Goal: Task Accomplishment & Management: Manage account settings

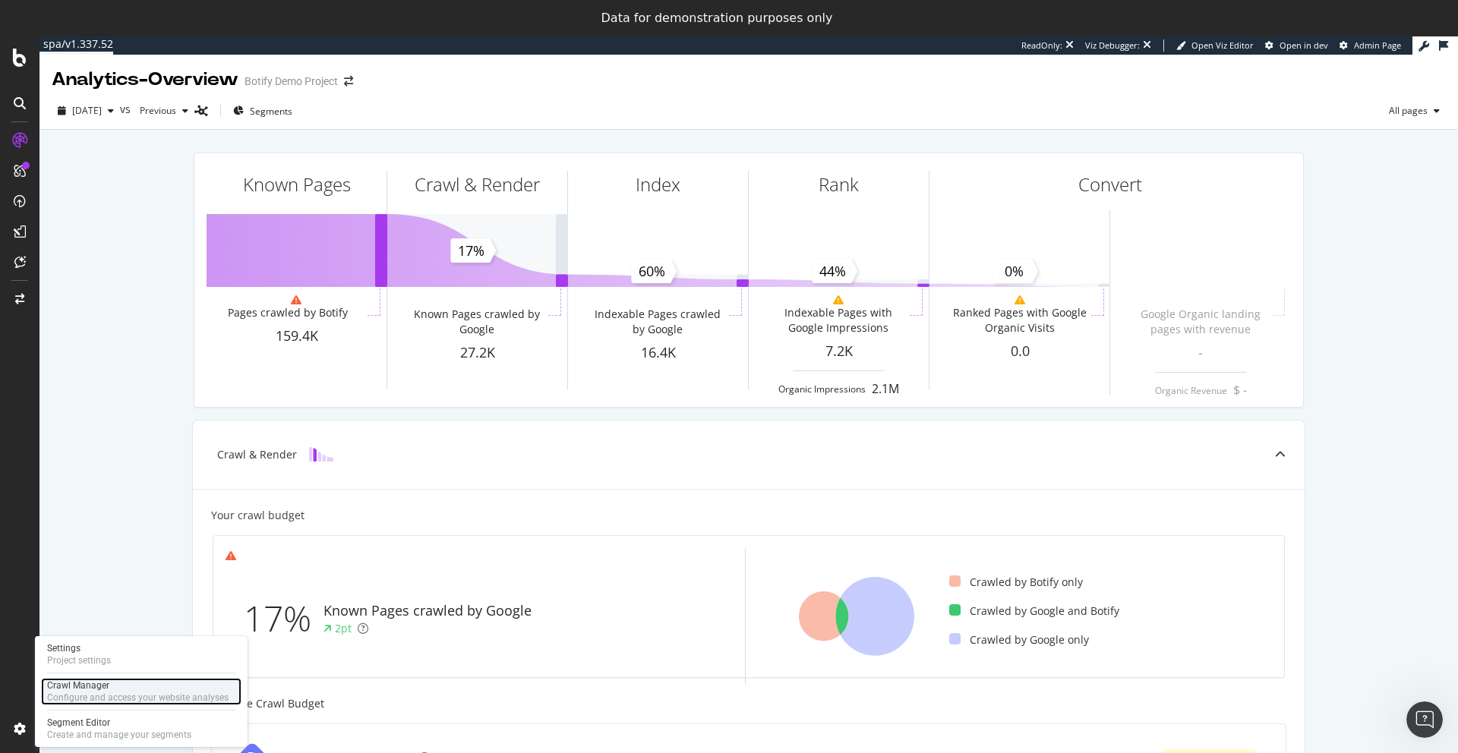
click at [85, 693] on div "Configure and access your website analyses" at bounding box center [137, 698] width 181 height 12
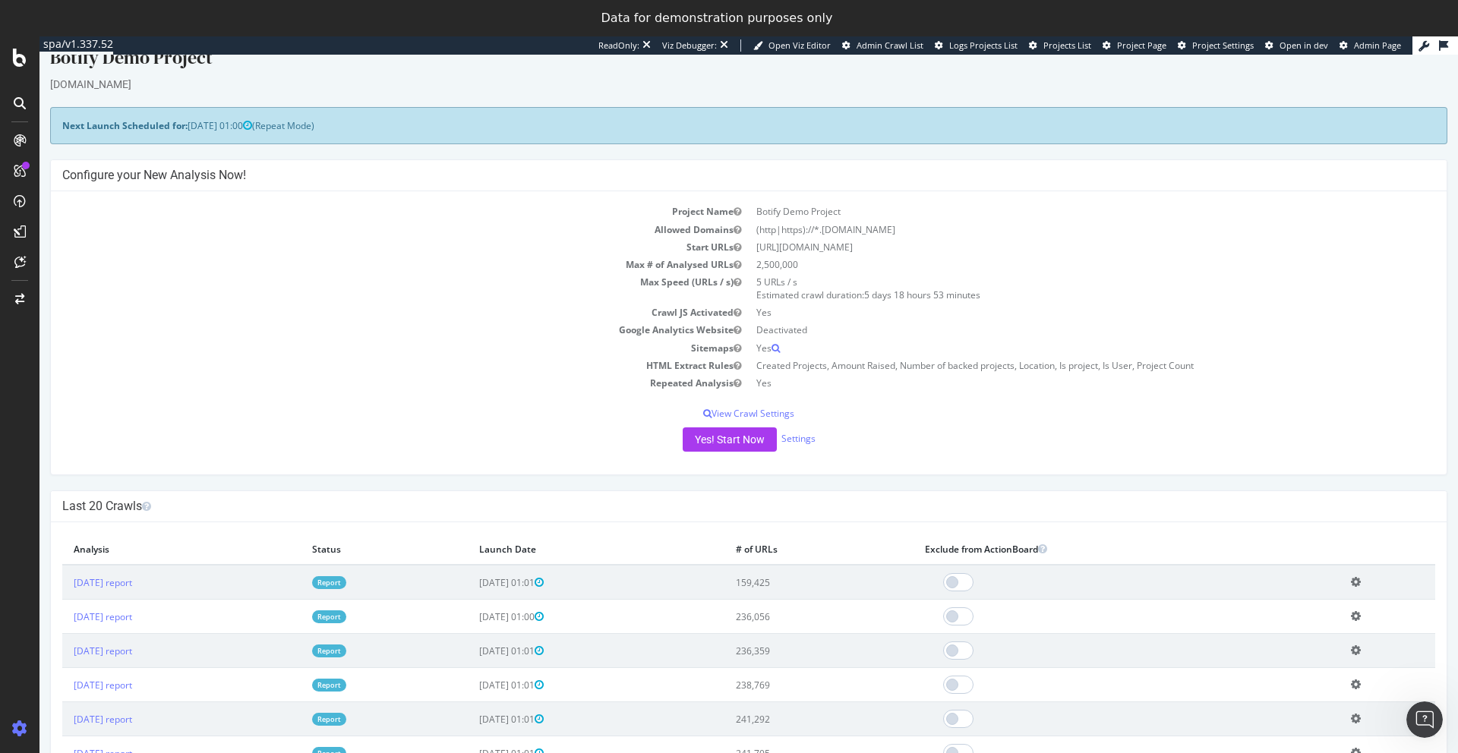
scroll to position [18, 0]
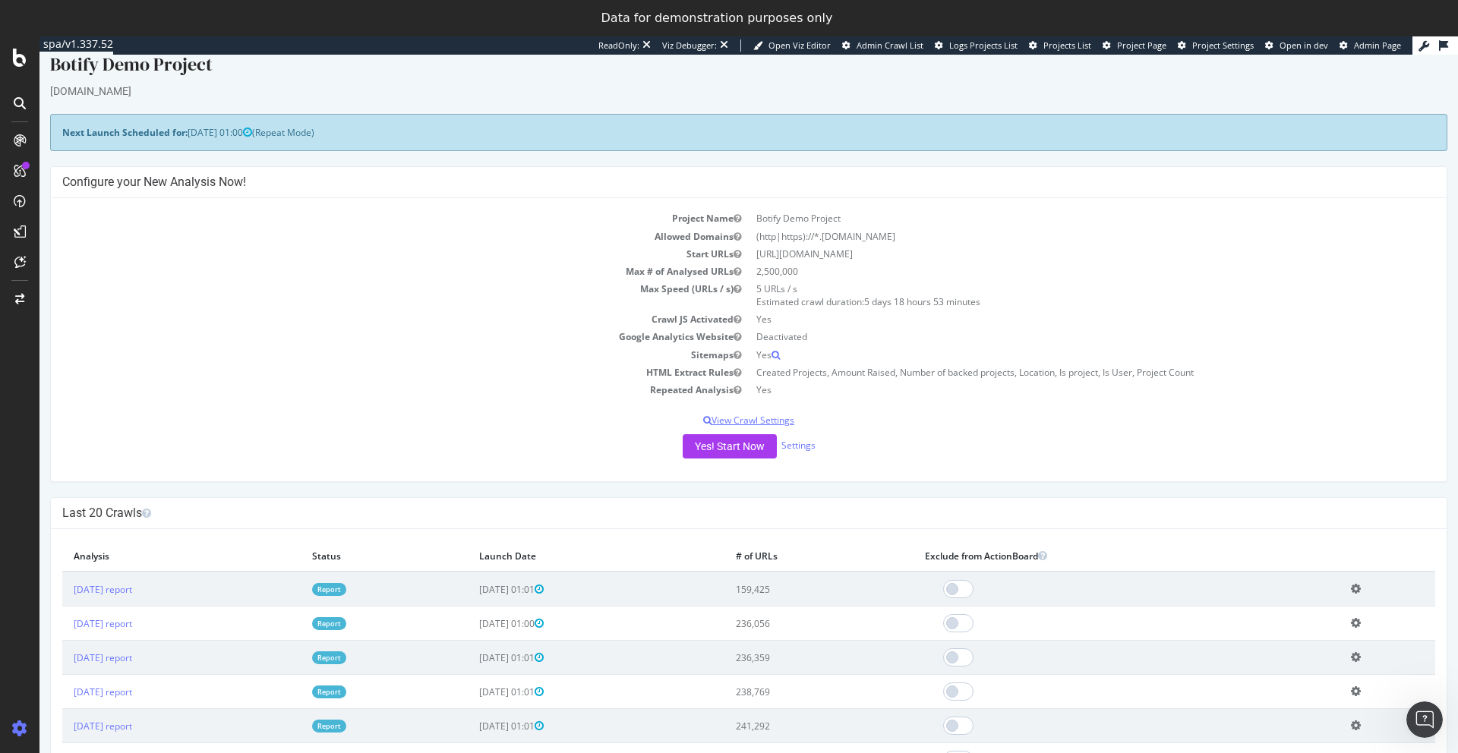
click at [765, 419] on p "View Crawl Settings" at bounding box center [748, 420] width 1373 height 13
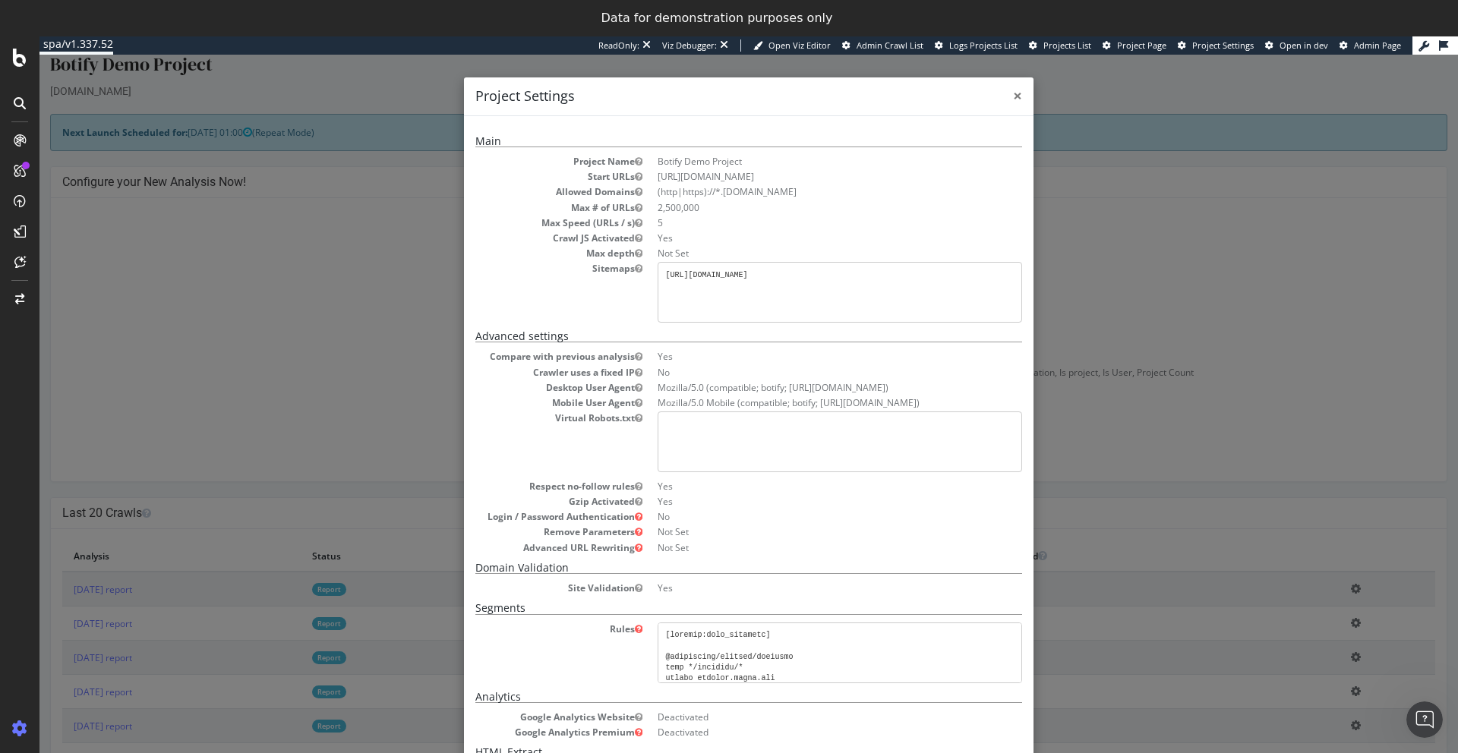
click at [1016, 97] on span "×" at bounding box center [1017, 95] width 9 height 21
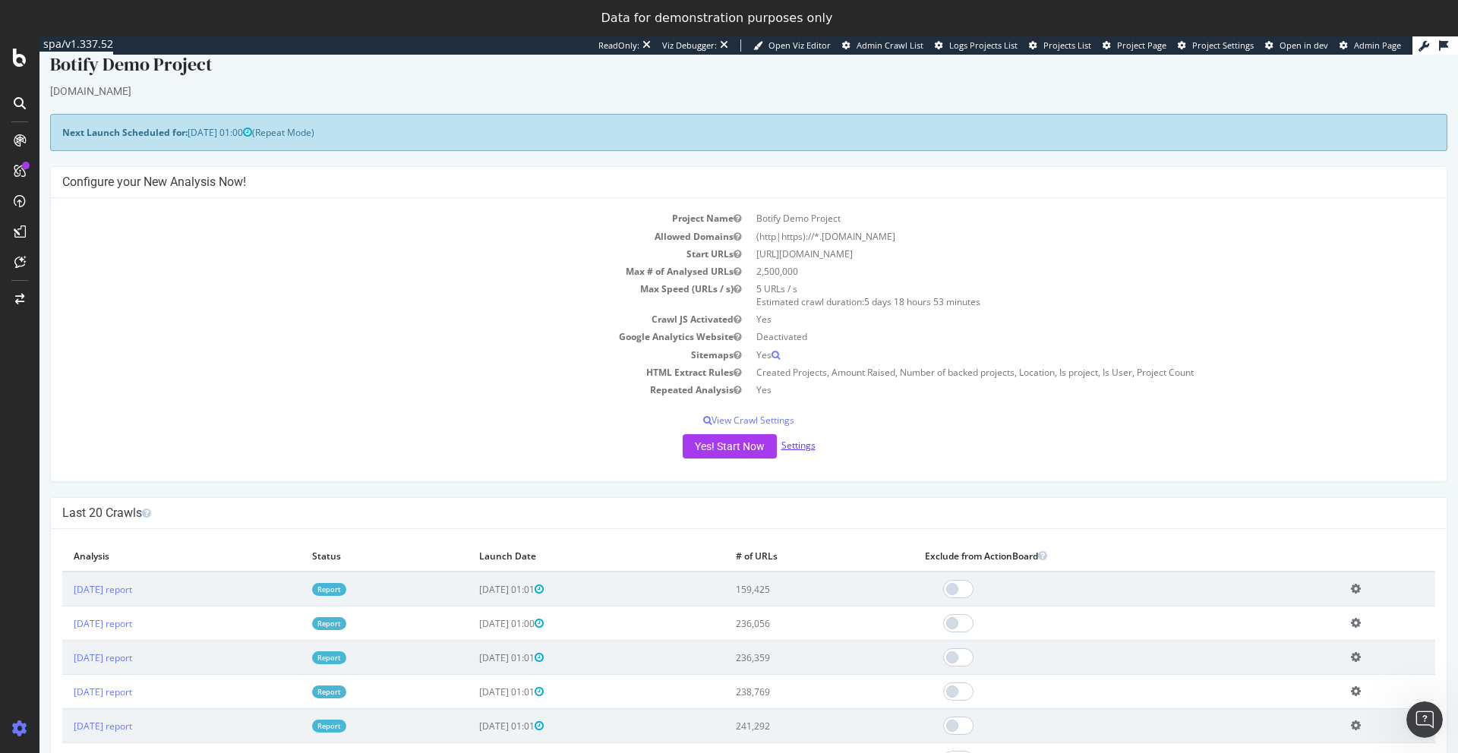
click at [800, 447] on link "Settings" at bounding box center [798, 445] width 34 height 13
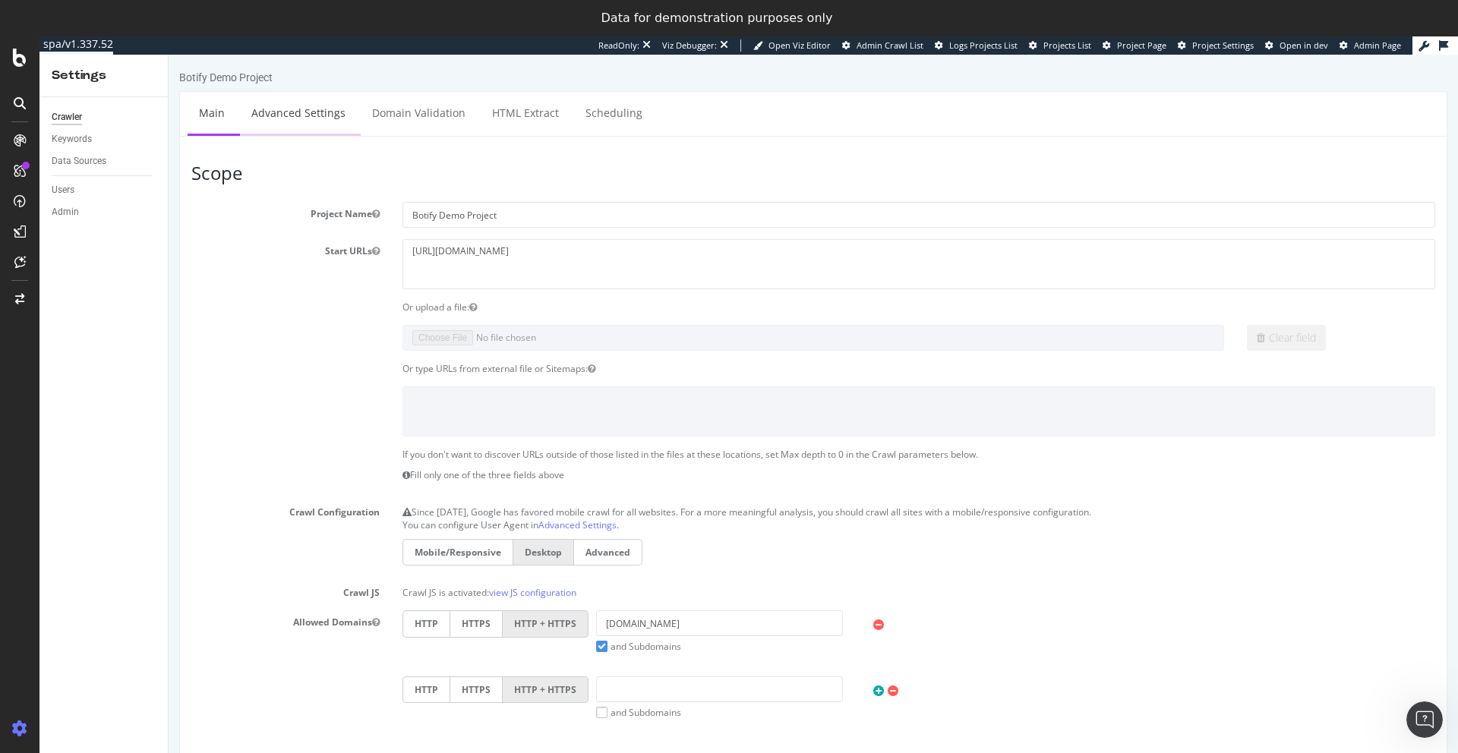
click at [267, 106] on link "Advanced Settings" at bounding box center [298, 113] width 117 height 42
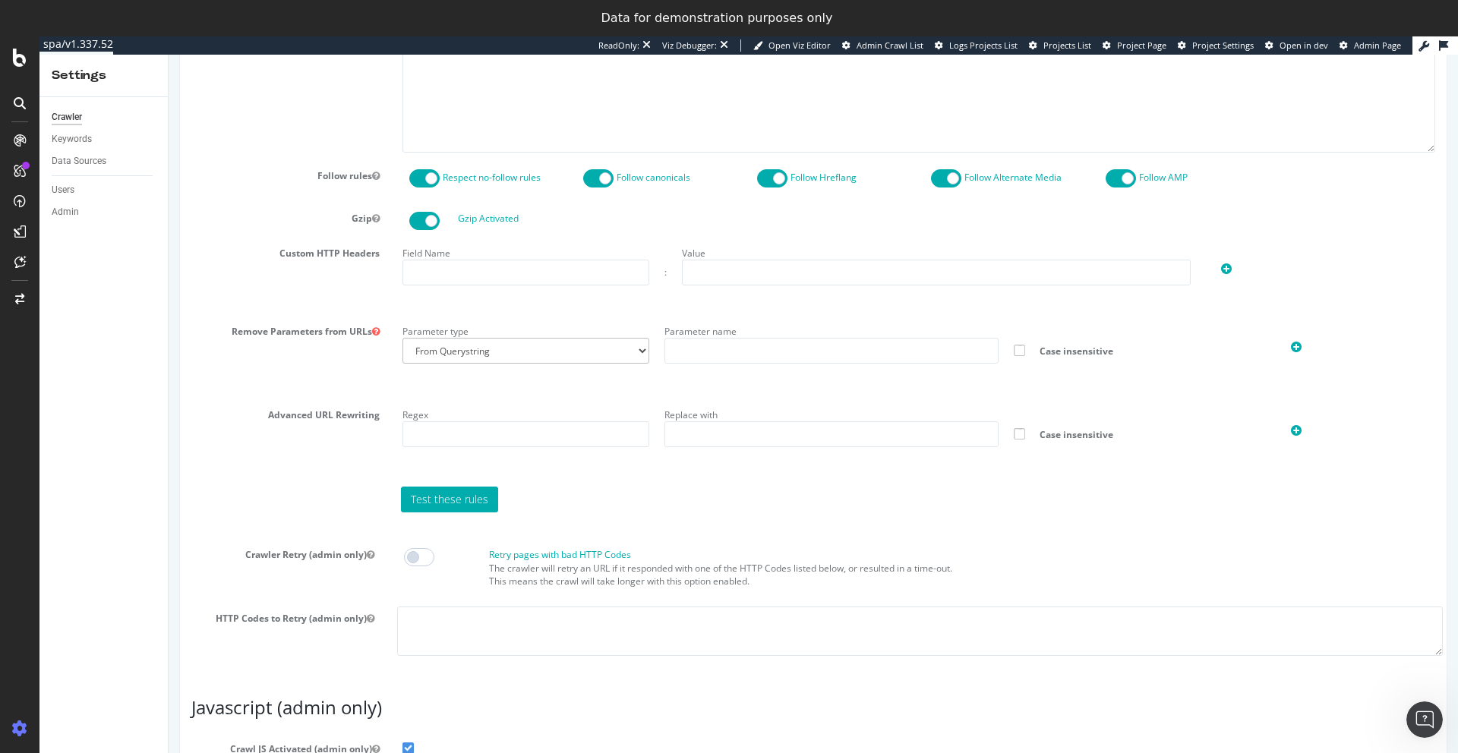
scroll to position [838, 0]
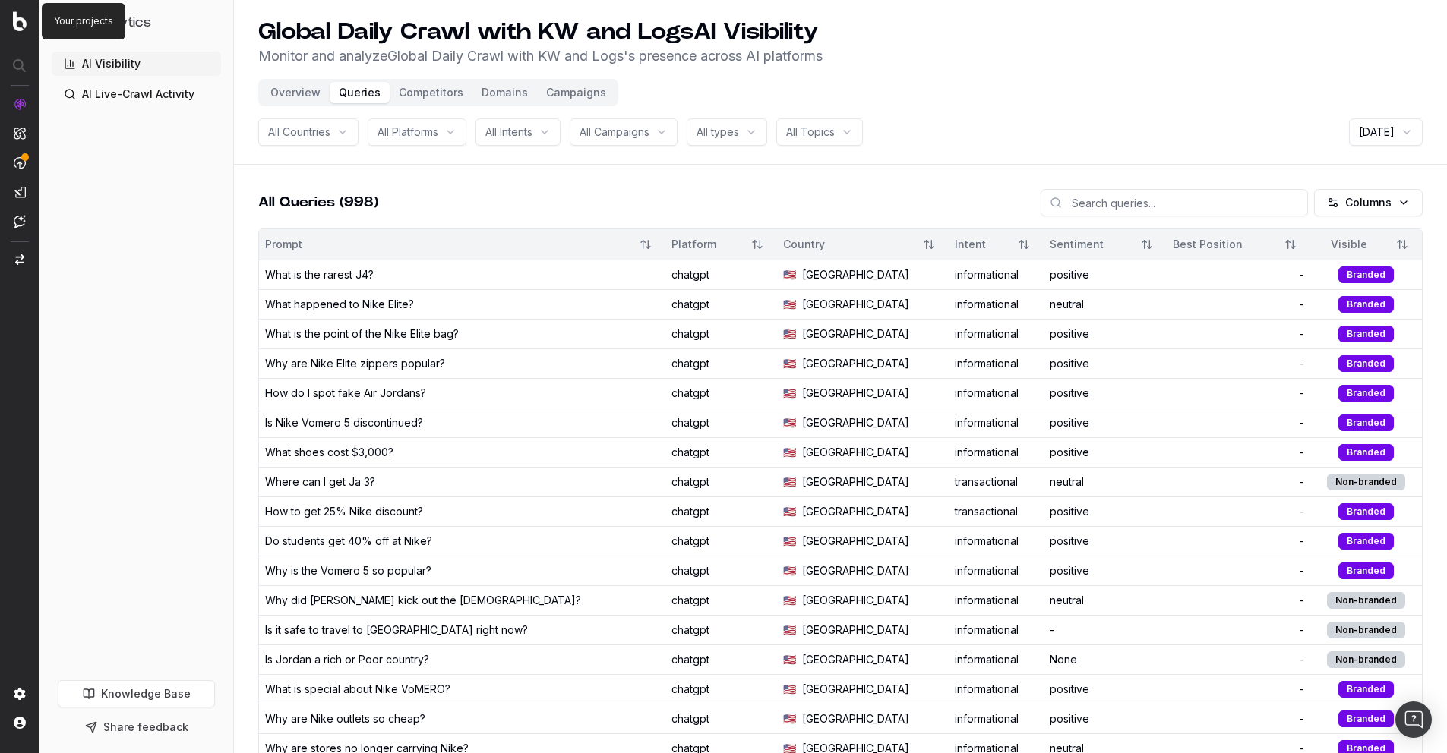
click at [18, 18] on img at bounding box center [20, 21] width 14 height 20
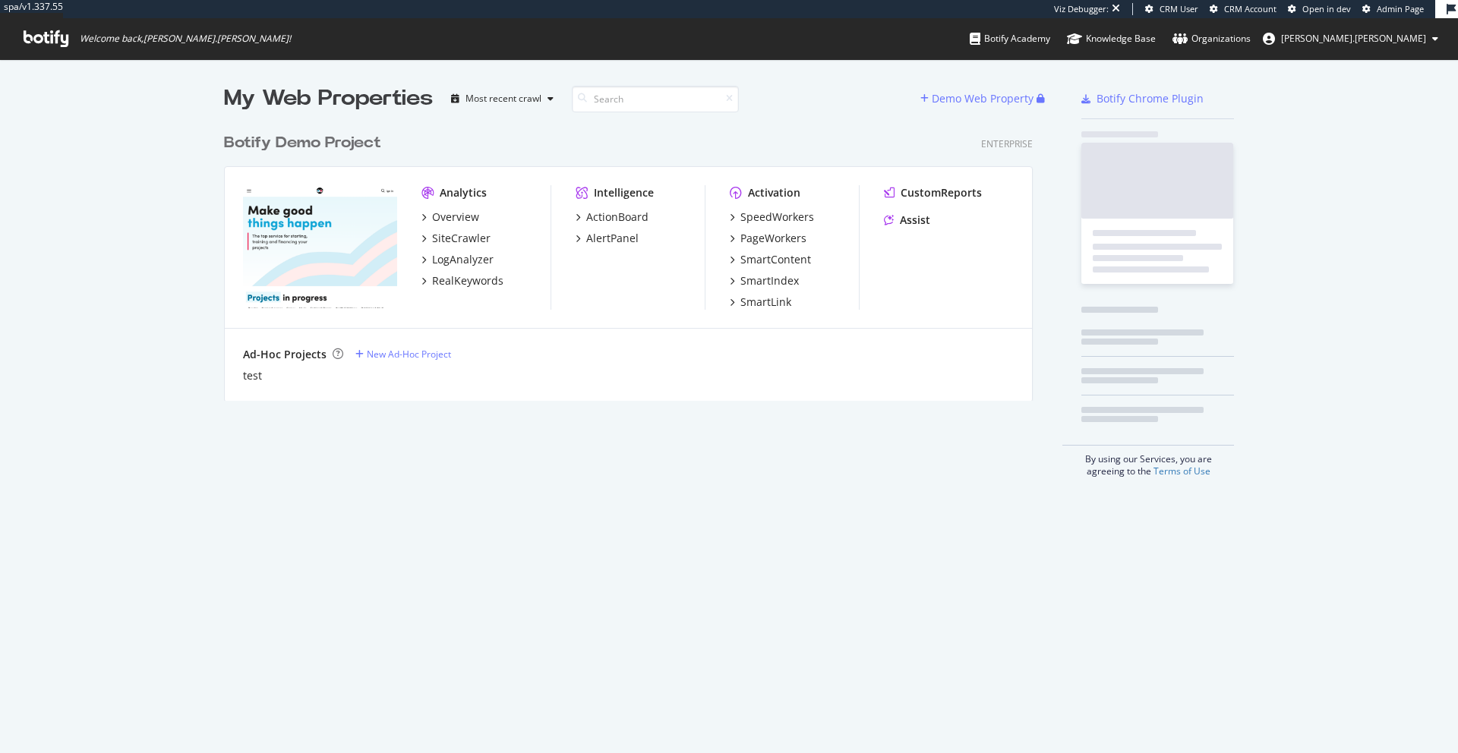
scroll to position [742, 1435]
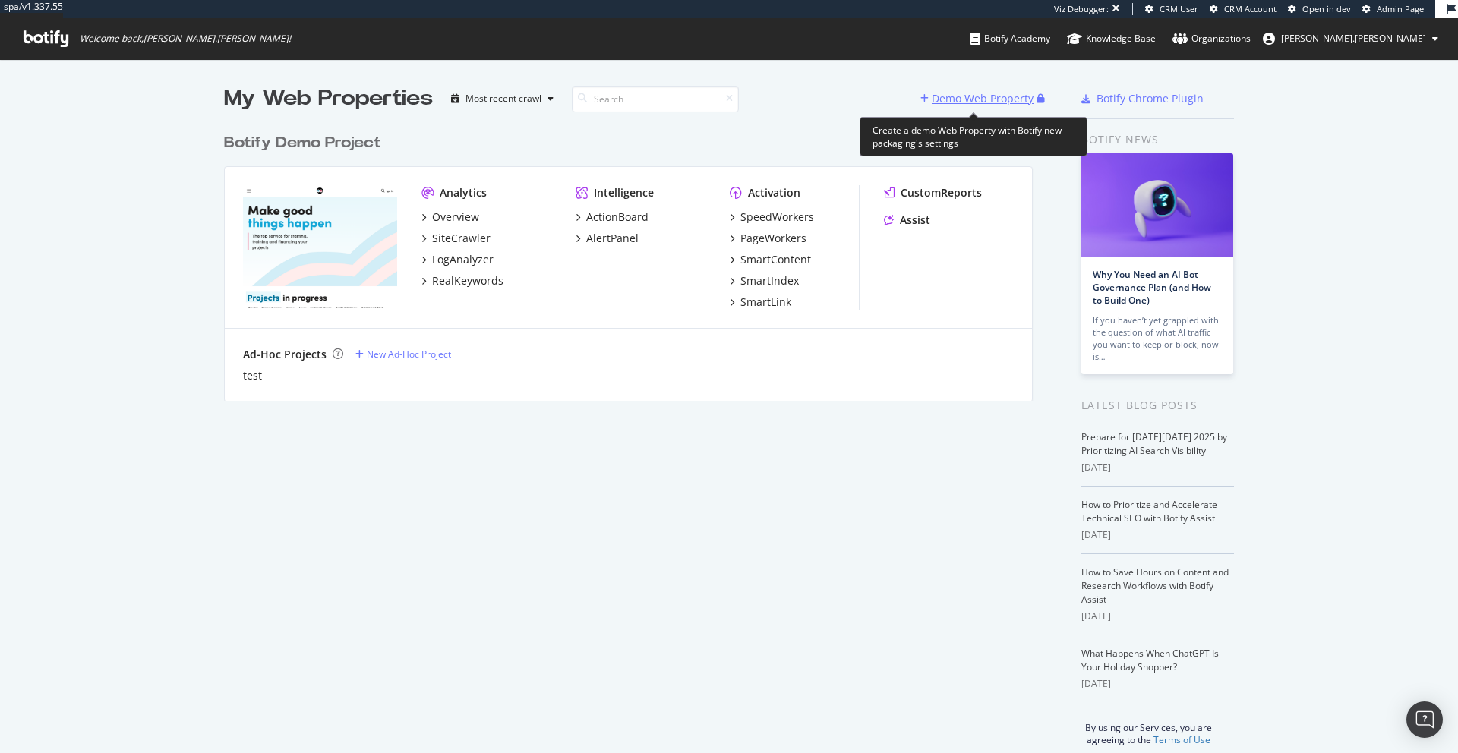
click at [963, 96] on div "Demo Web Property" at bounding box center [983, 98] width 102 height 15
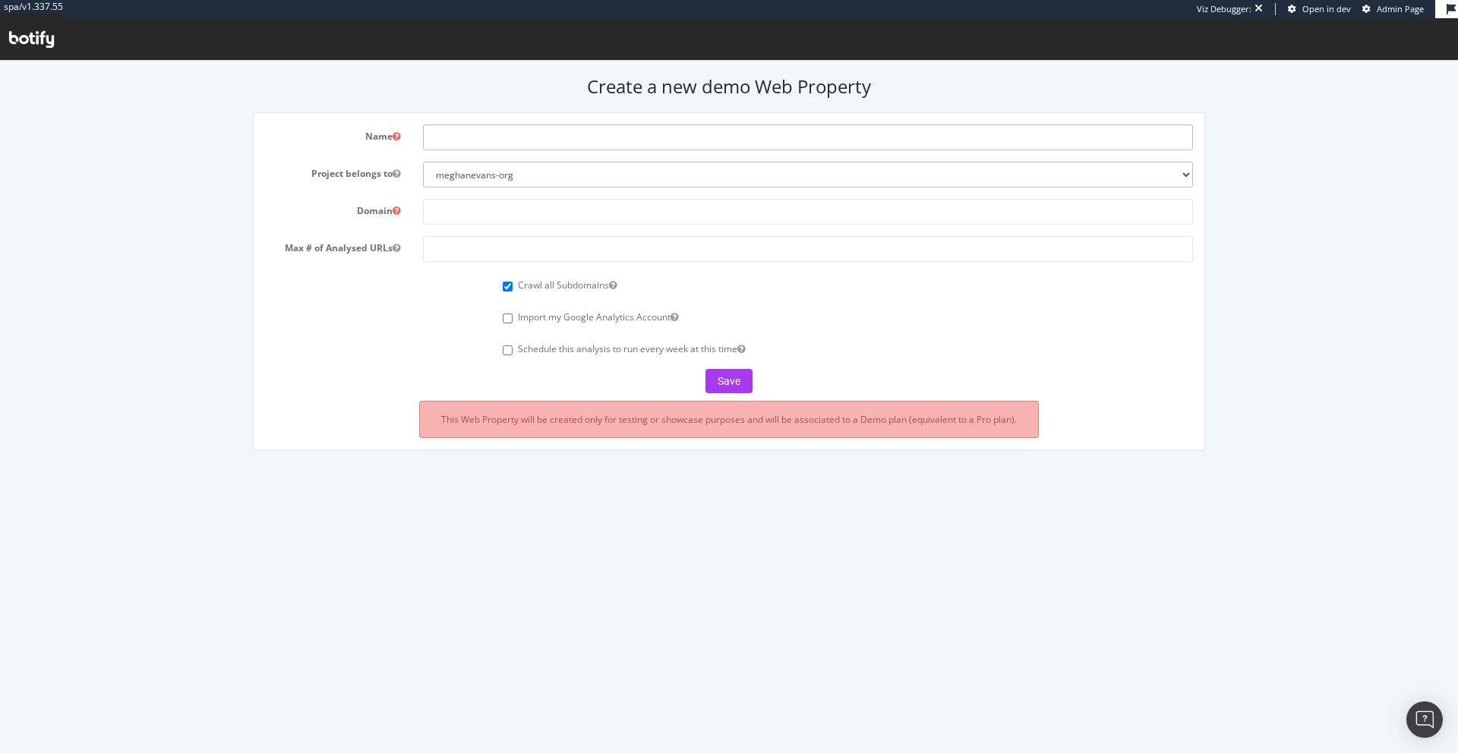
click at [680, 128] on input "text" at bounding box center [808, 138] width 770 height 26
click at [1169, 177] on select "meghanevans-org" at bounding box center [808, 175] width 770 height 26
click at [1061, 131] on input "text" at bounding box center [808, 138] width 770 height 26
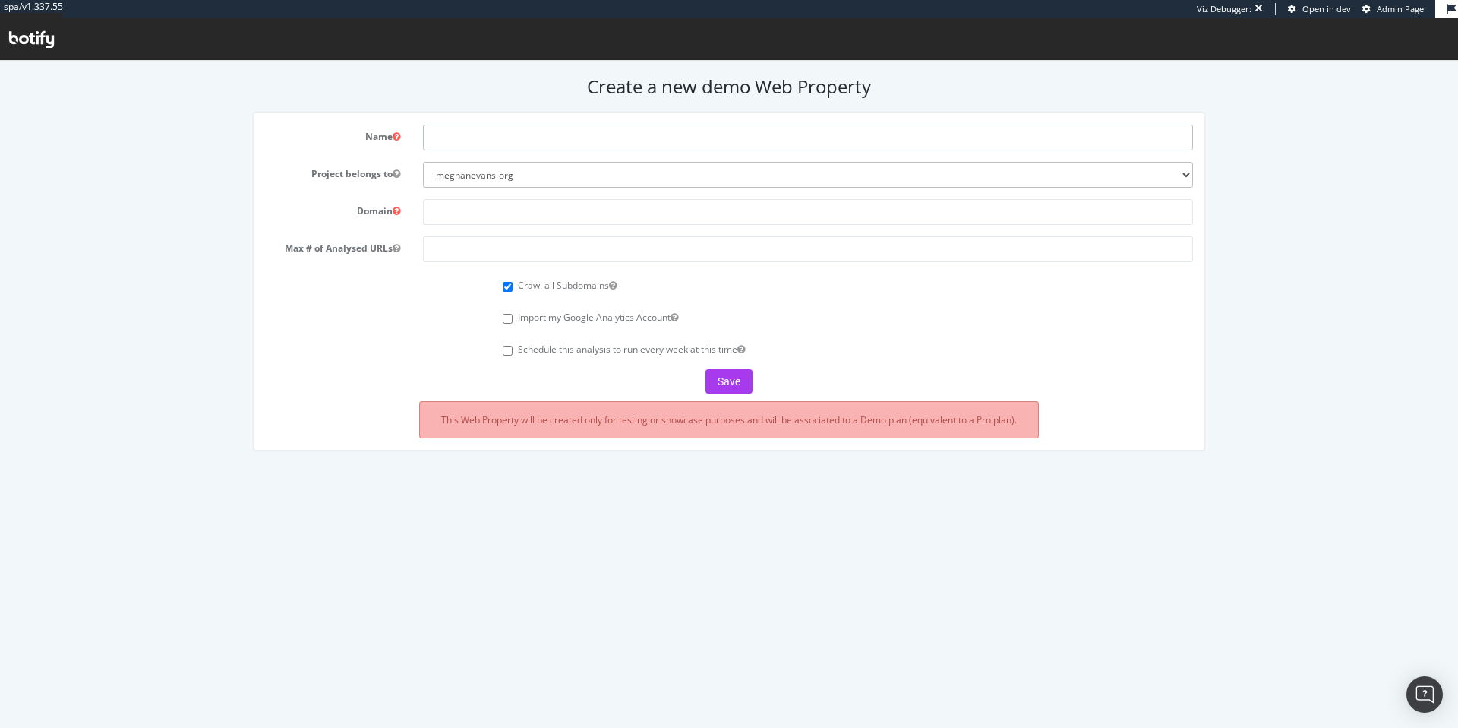
click at [636, 138] on input "text" at bounding box center [808, 138] width 770 height 26
type input "Native_Test_Training"
click at [575, 207] on input "text" at bounding box center [808, 212] width 770 height 26
paste input "https://www.nativecos.com/"
type input "https://www.nativecos.com/"
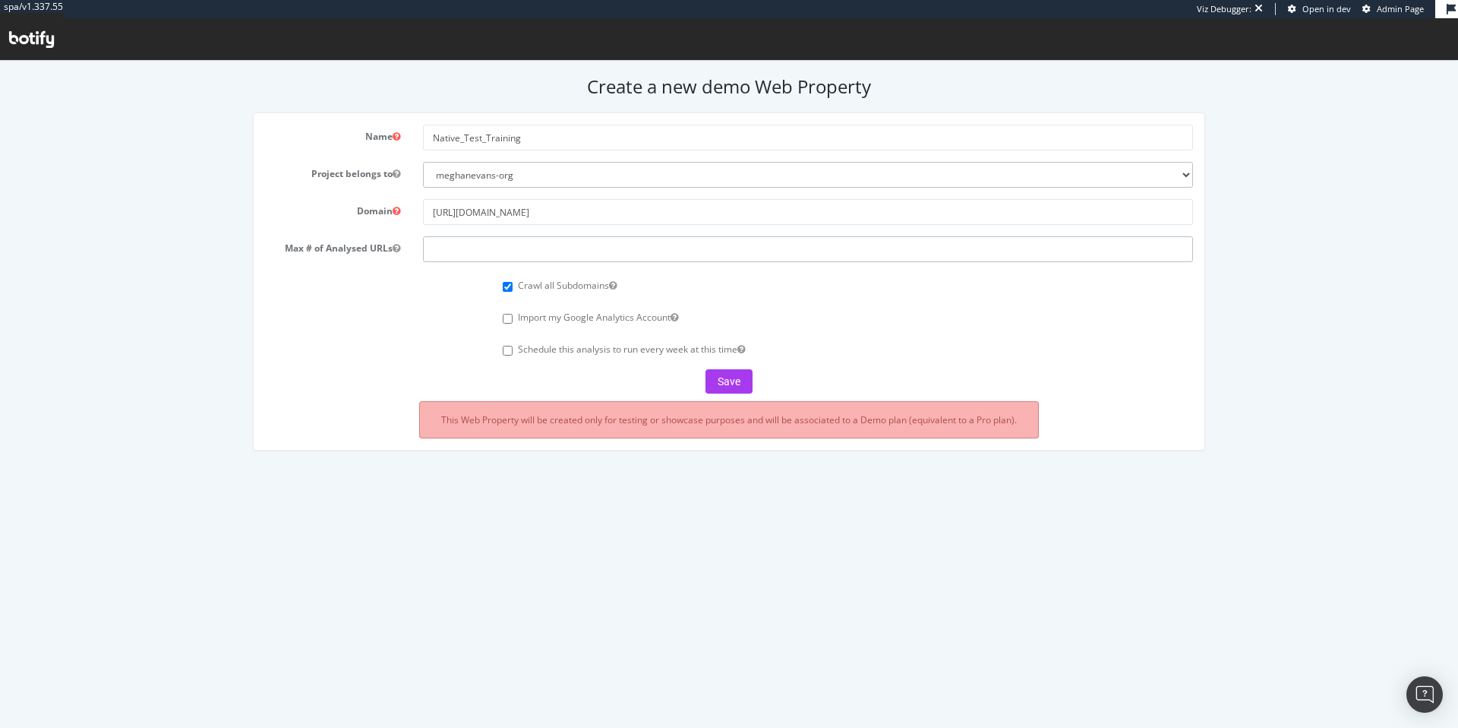
click at [600, 256] on input "number" at bounding box center [808, 249] width 770 height 26
click at [475, 245] on input "number" at bounding box center [808, 249] width 770 height 26
type input "2000"
click at [739, 288] on div "Crawl all Subdomains" at bounding box center [848, 283] width 690 height 21
click at [722, 383] on button "Save" at bounding box center [728, 381] width 47 height 24
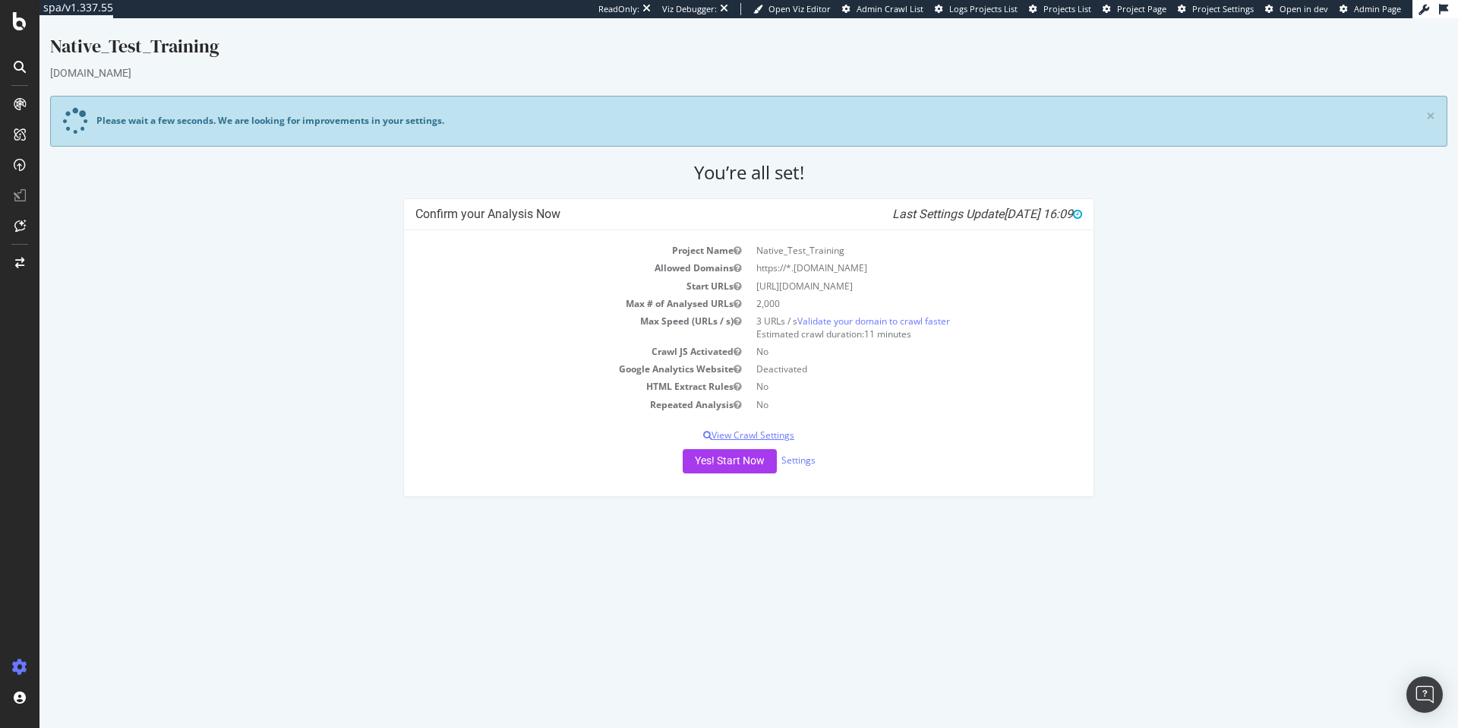
click at [775, 435] on p "View Crawl Settings" at bounding box center [748, 434] width 667 height 13
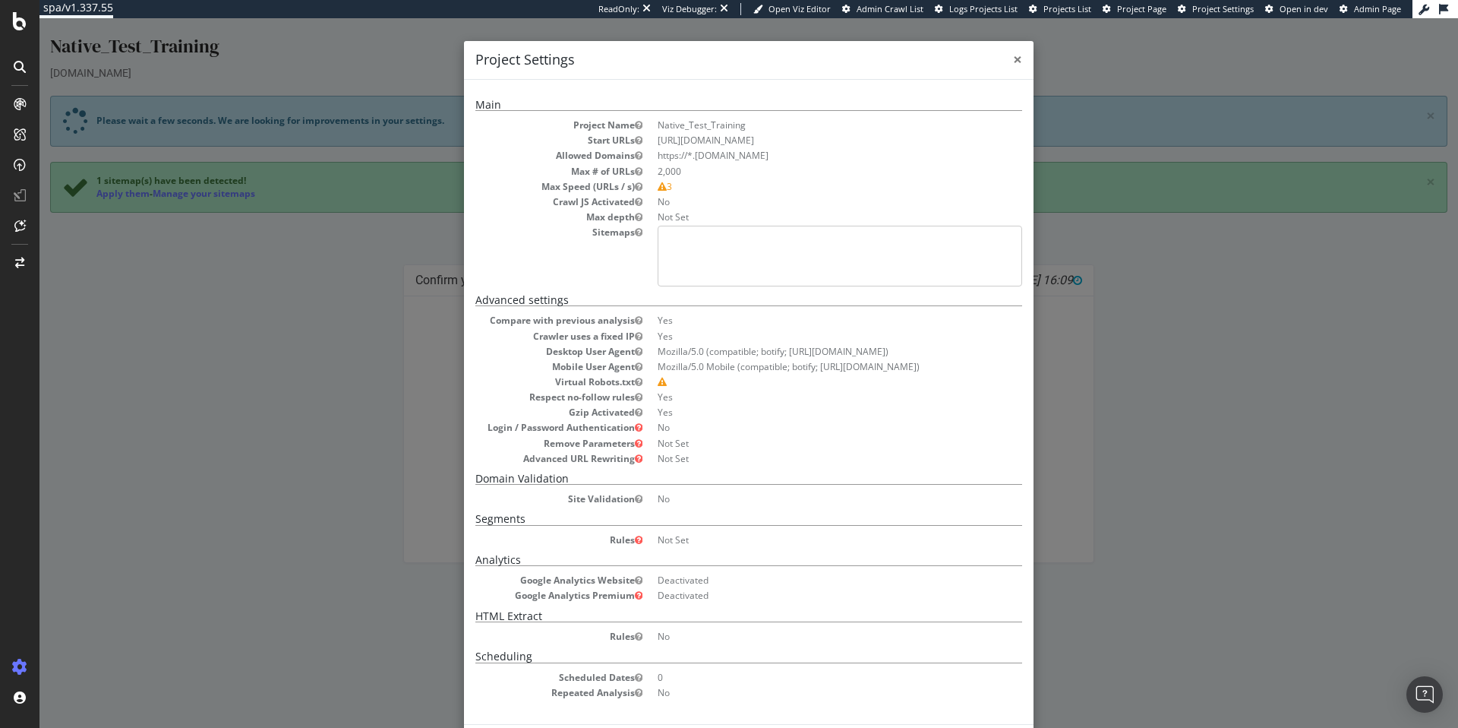
click at [1013, 57] on span "×" at bounding box center [1017, 59] width 9 height 21
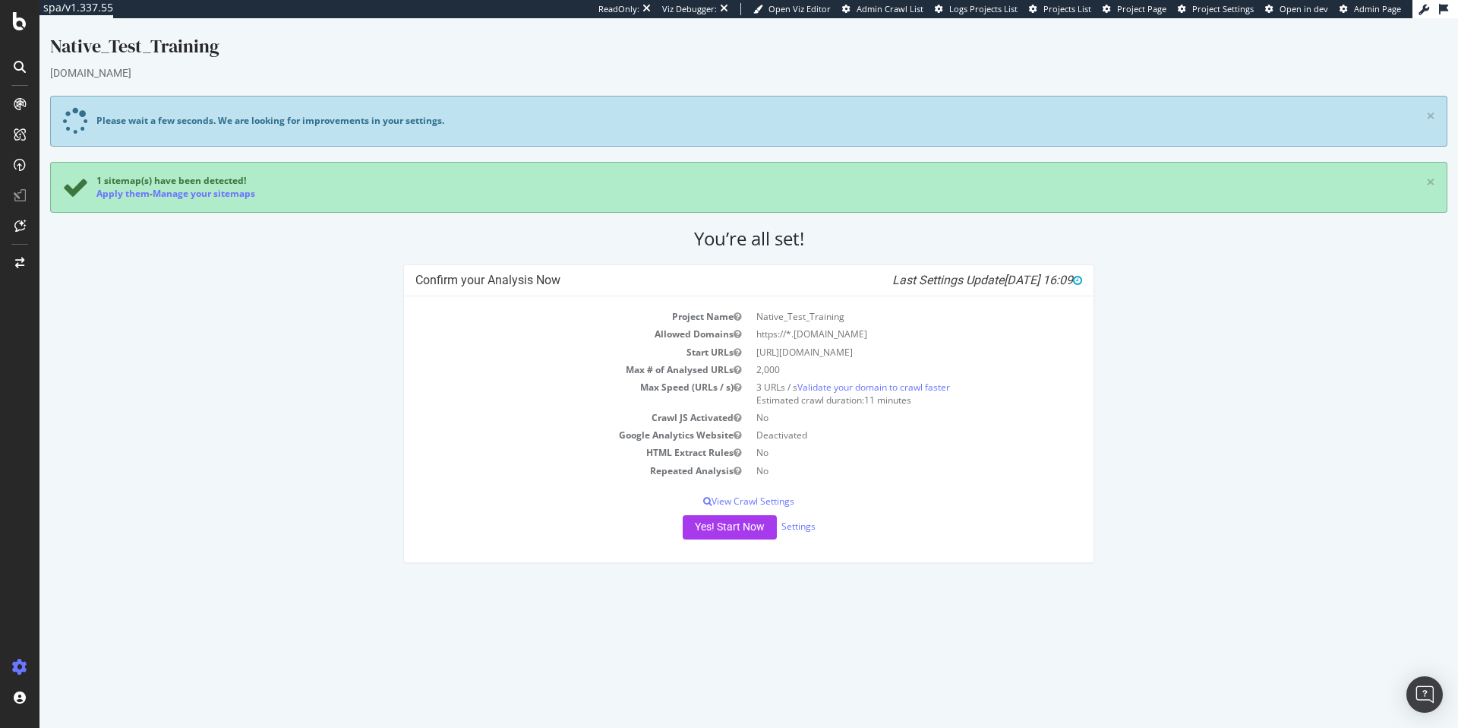
click at [806, 512] on div "Project Name Native_Test_Training Allowed Domains https://*.nativecos.com Start…" at bounding box center [749, 429] width 690 height 266
click at [806, 524] on link "Settings" at bounding box center [798, 525] width 34 height 13
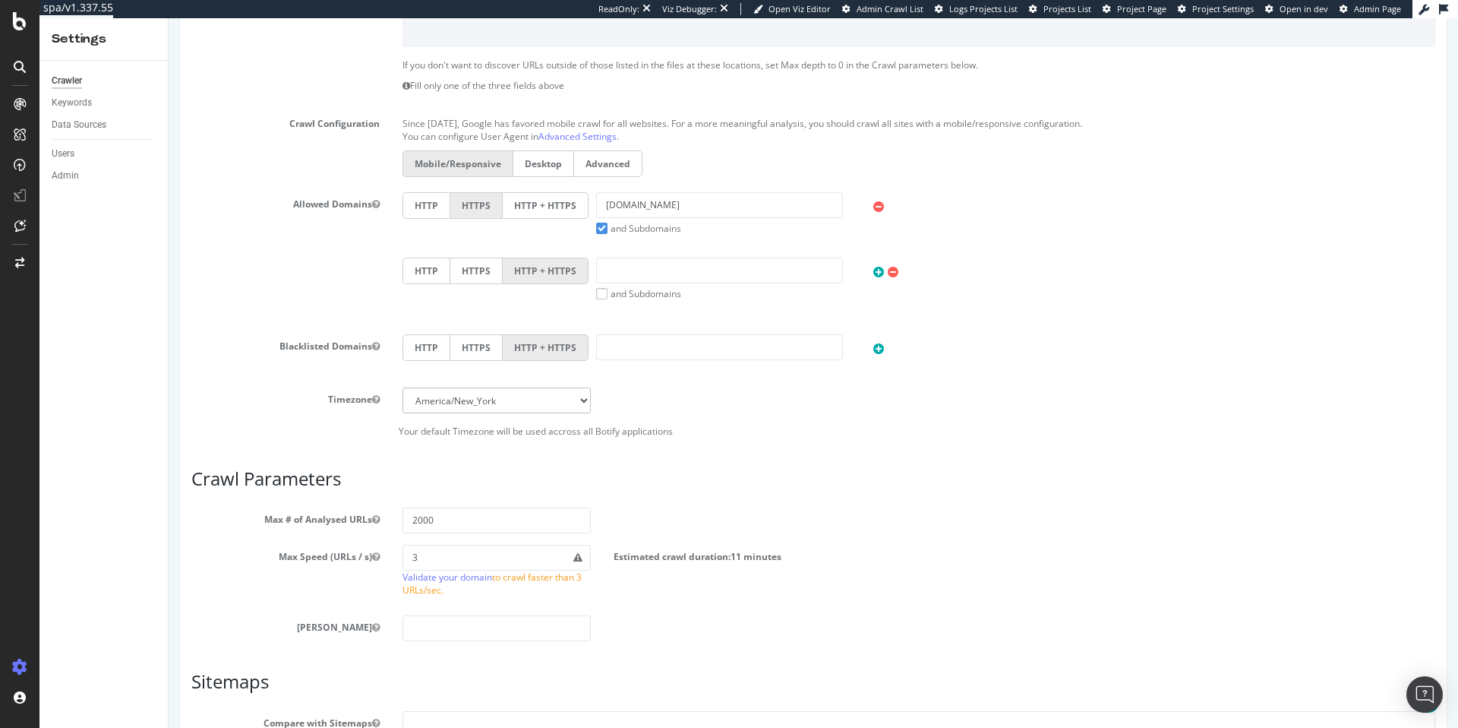
scroll to position [740, 0]
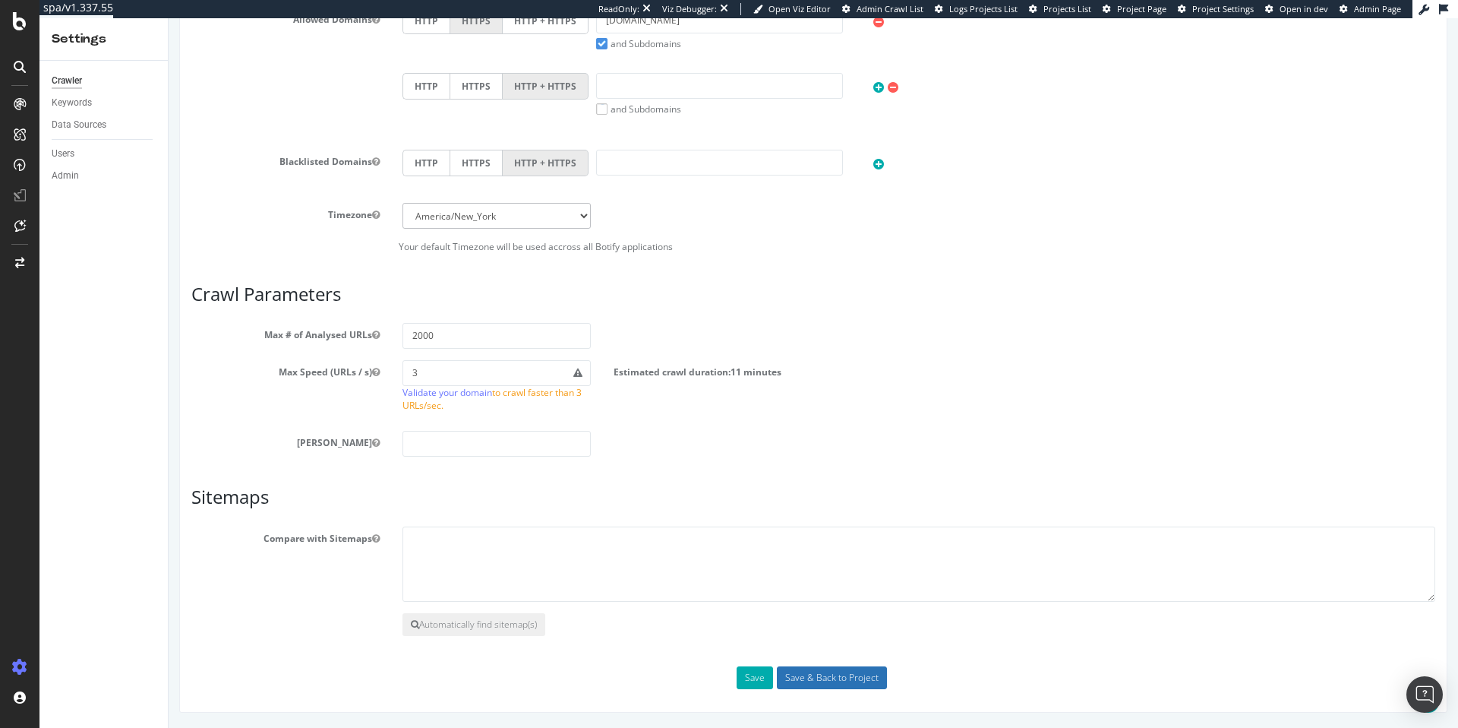
click at [841, 674] on input "Save & Back to Project" at bounding box center [832, 677] width 110 height 23
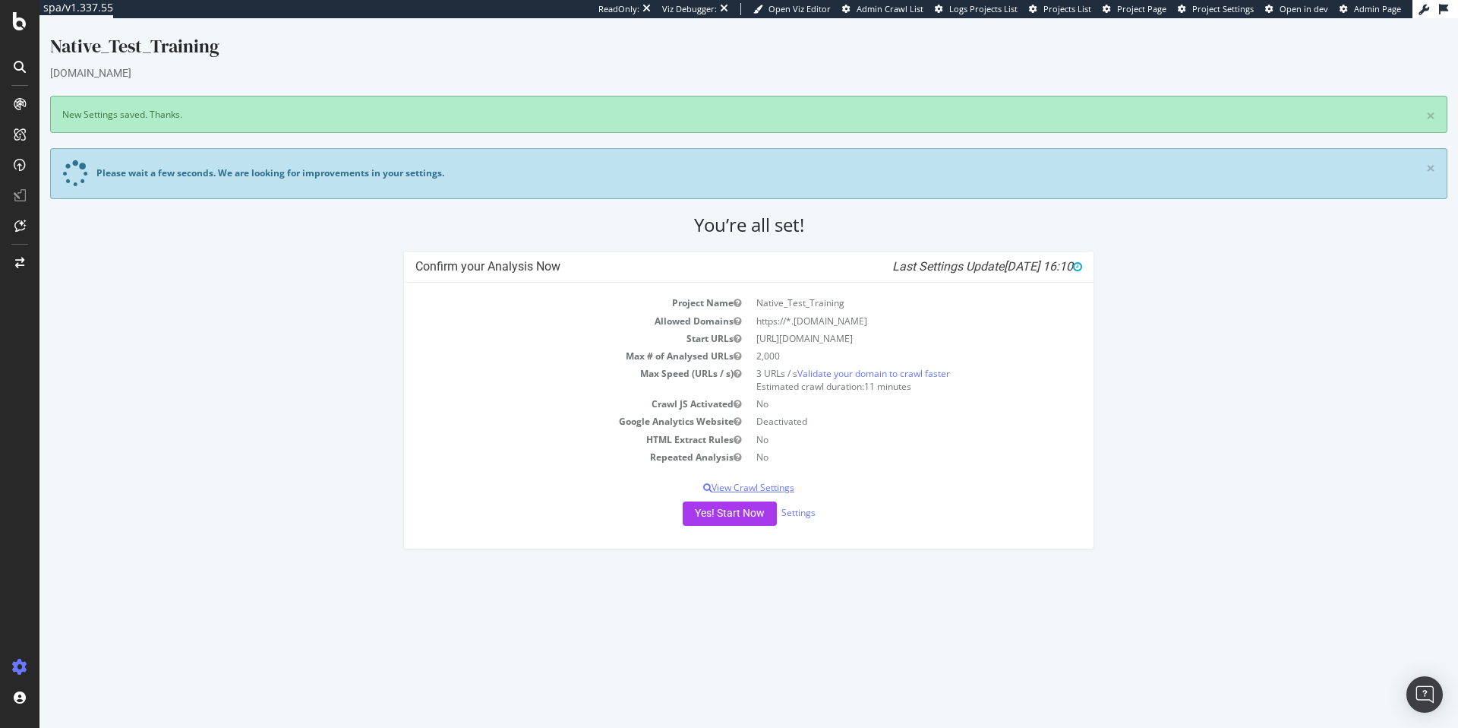
click at [777, 484] on p "View Crawl Settings" at bounding box center [748, 487] width 667 height 13
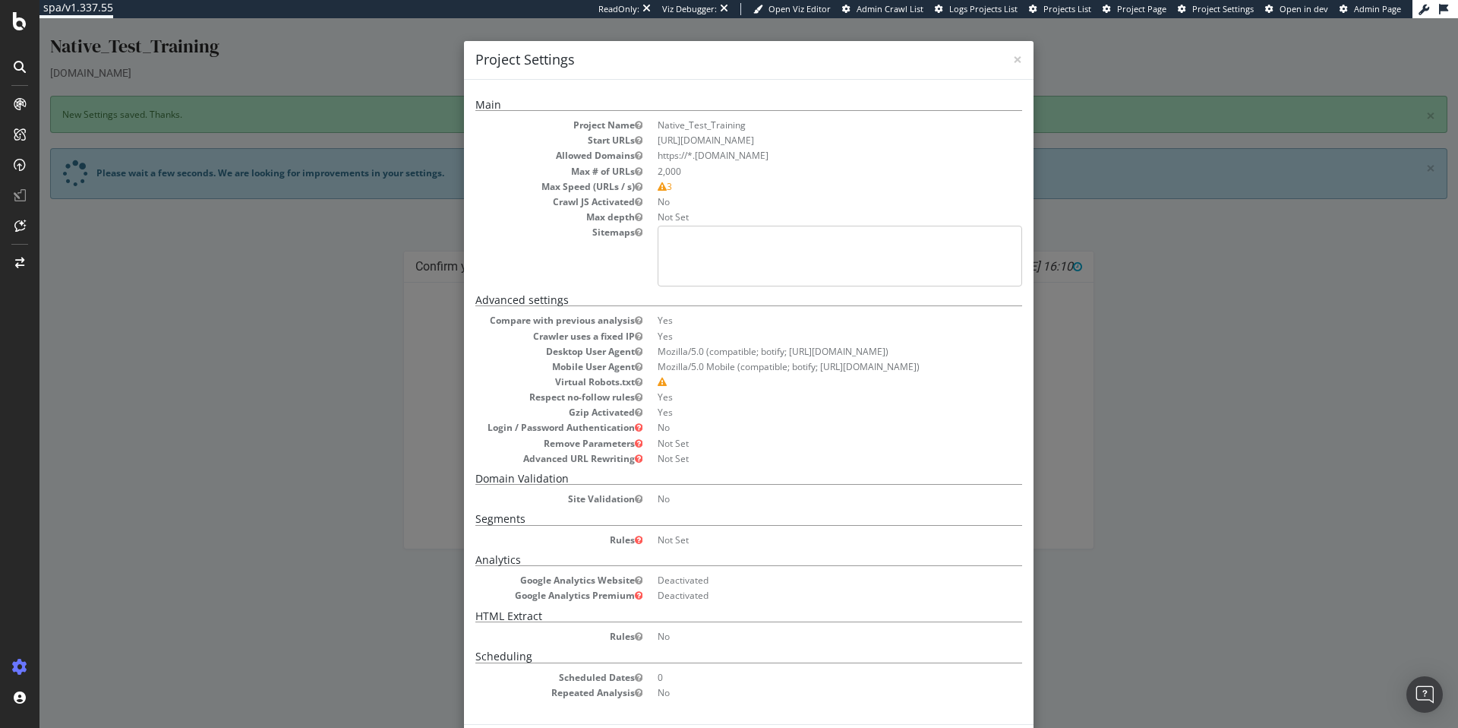
click at [1180, 423] on div "× Close Project Settings Main Project Name Native_Test_Training Start URLs http…" at bounding box center [748, 372] width 1419 height 709
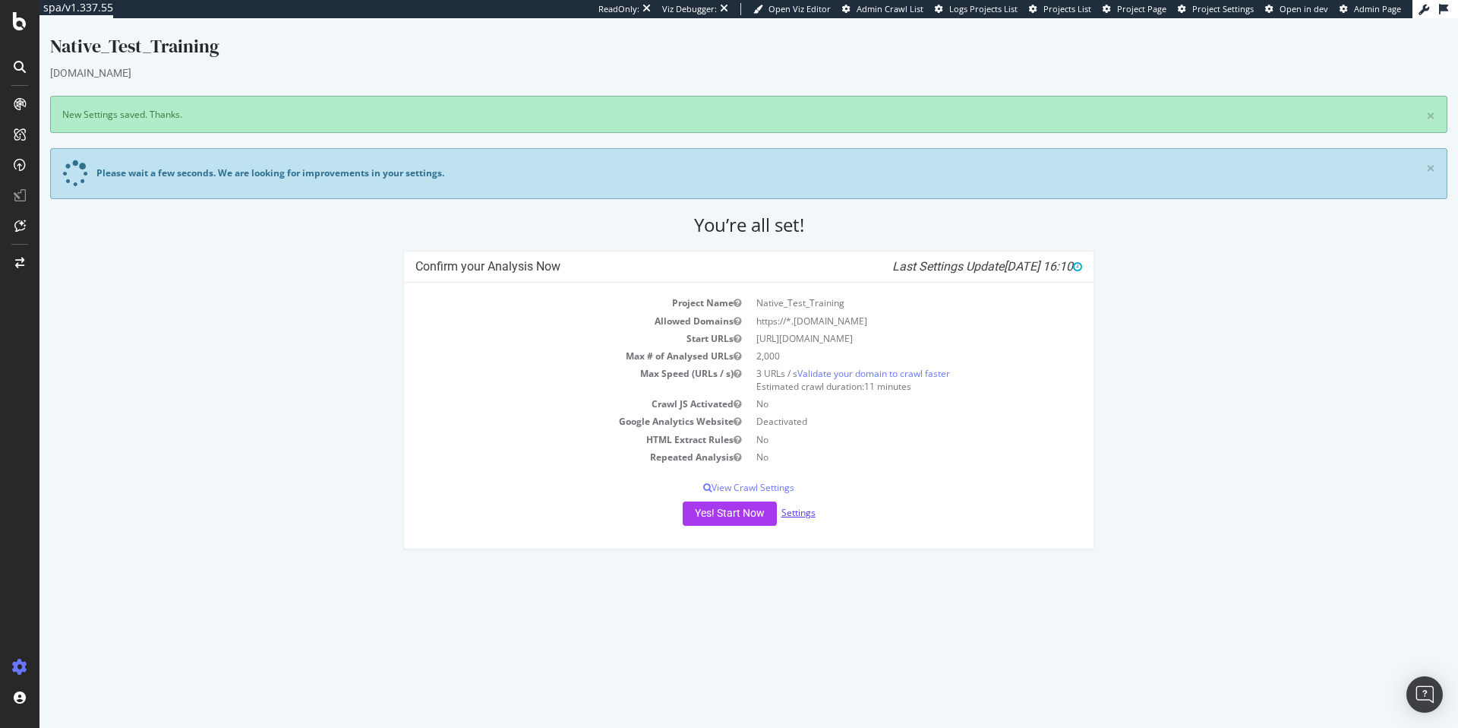
click at [804, 514] on link "Settings" at bounding box center [798, 512] width 34 height 13
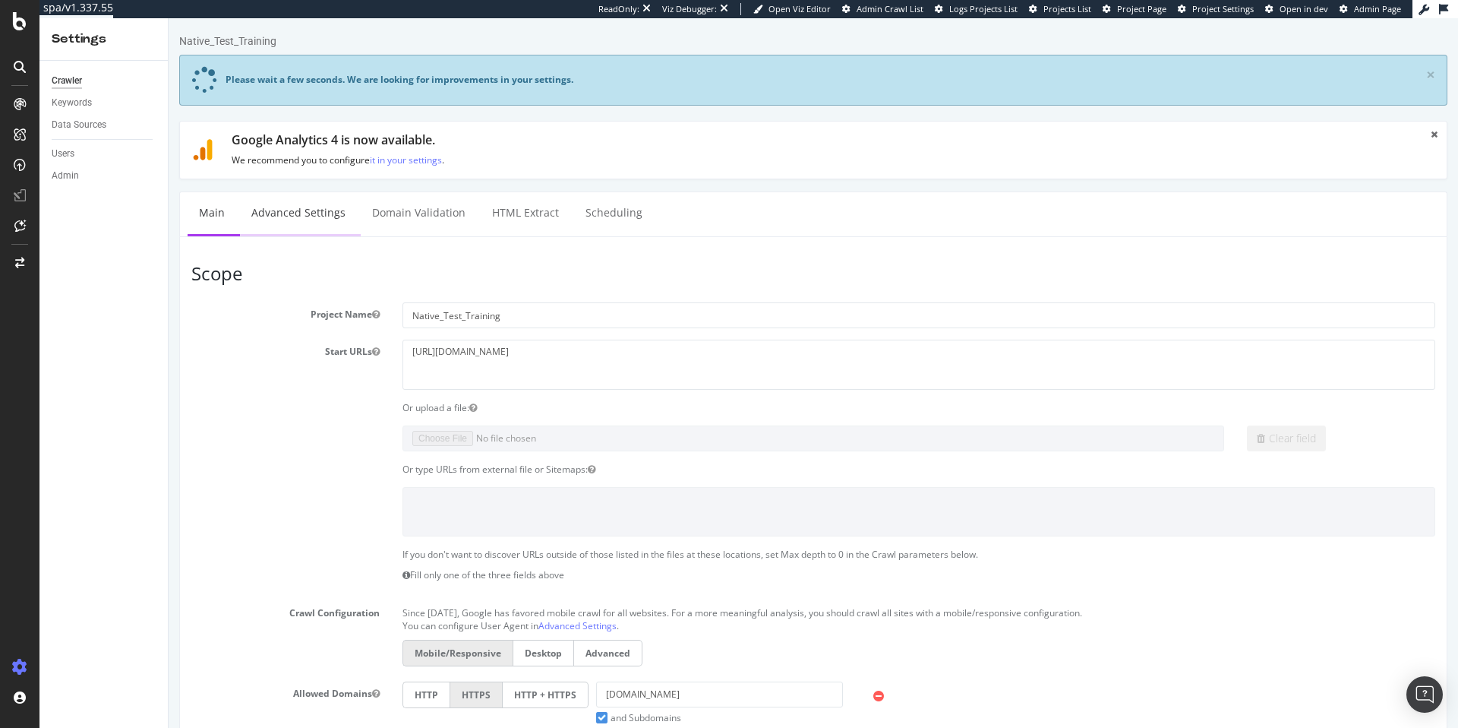
click at [301, 218] on link "Advanced Settings" at bounding box center [298, 213] width 117 height 42
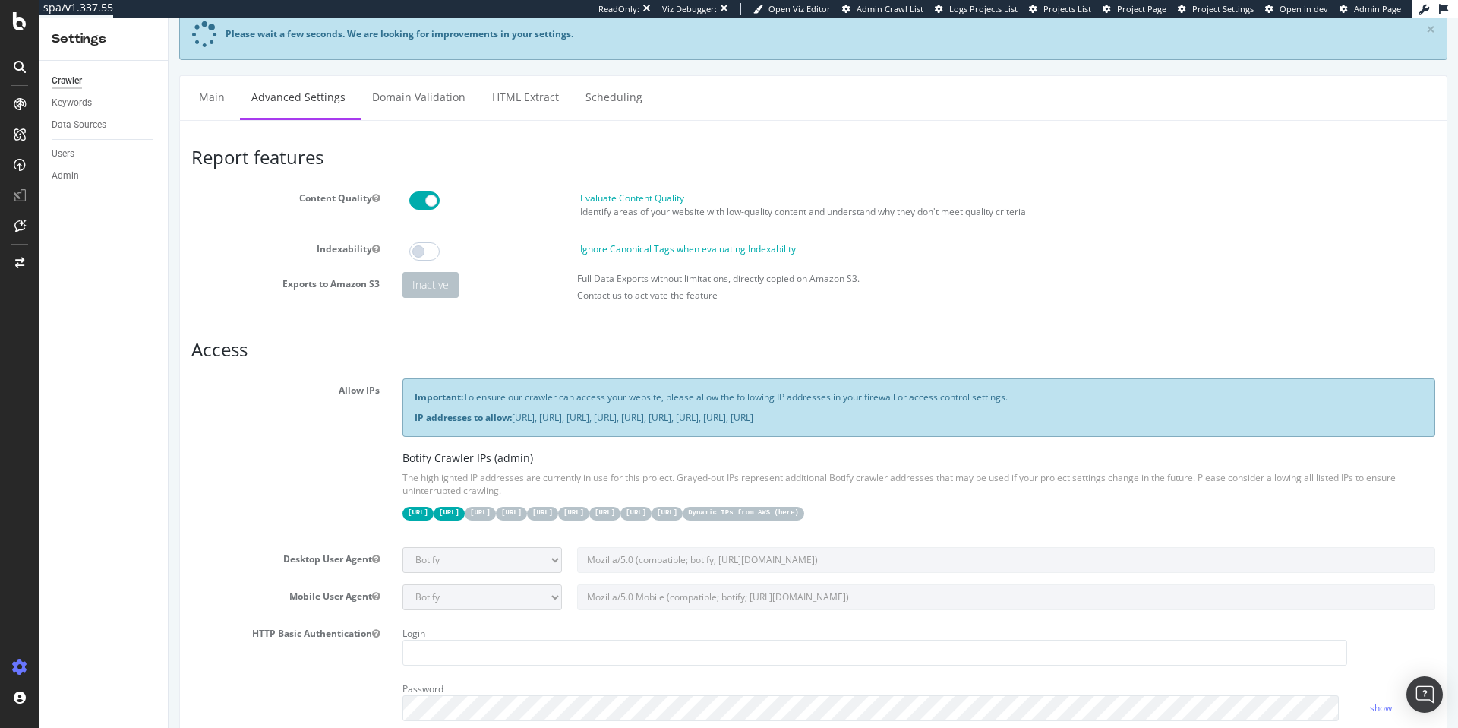
scroll to position [93, 0]
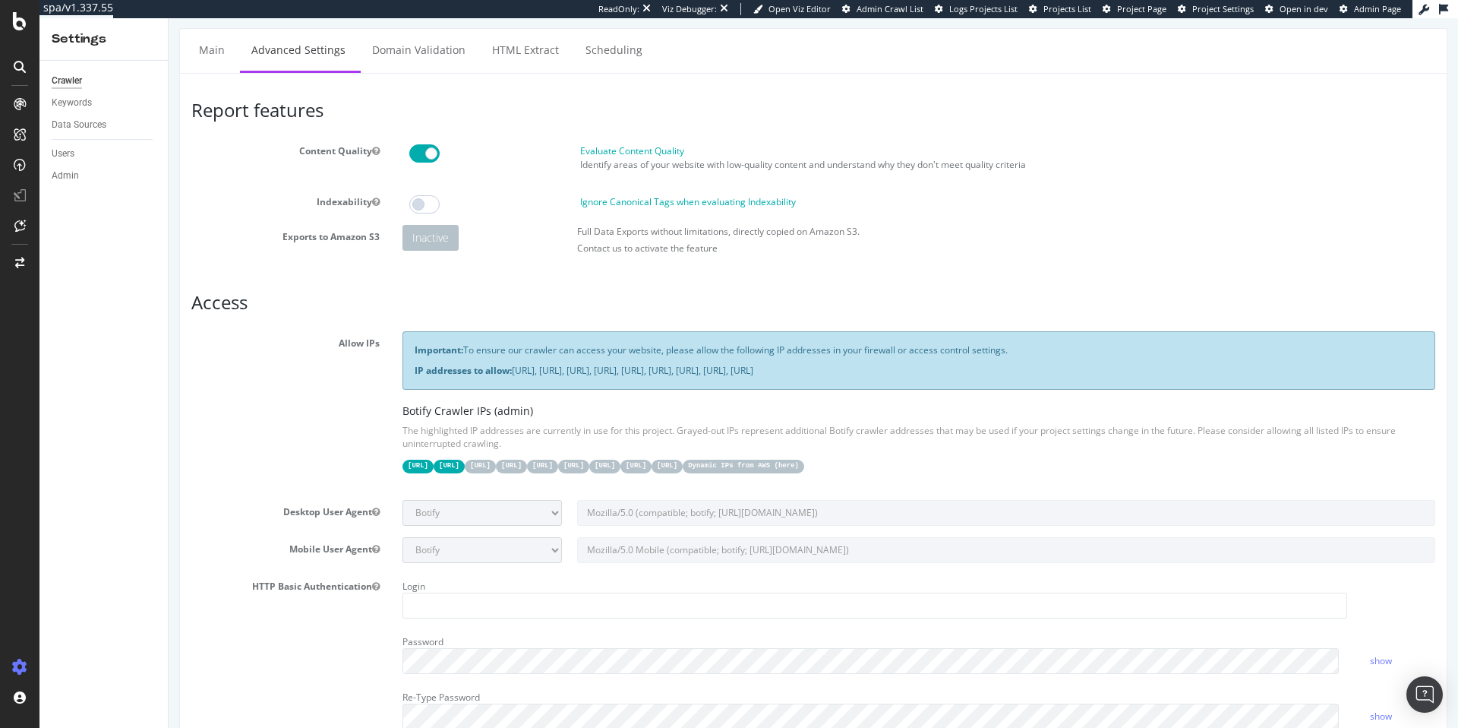
click at [597, 204] on label "Ignore Canonical Tags when evaluating Indexability" at bounding box center [688, 201] width 216 height 13
click at [169, 18] on input "Ignore Canonical Tags when evaluating Indexability" at bounding box center [169, 18] width 0 height 0
click at [597, 204] on label "Ignore Canonical Tags when evaluating Indexability" at bounding box center [688, 201] width 216 height 13
click at [169, 18] on input "Ignore Canonical Tags when evaluating Indexability" at bounding box center [169, 18] width 0 height 0
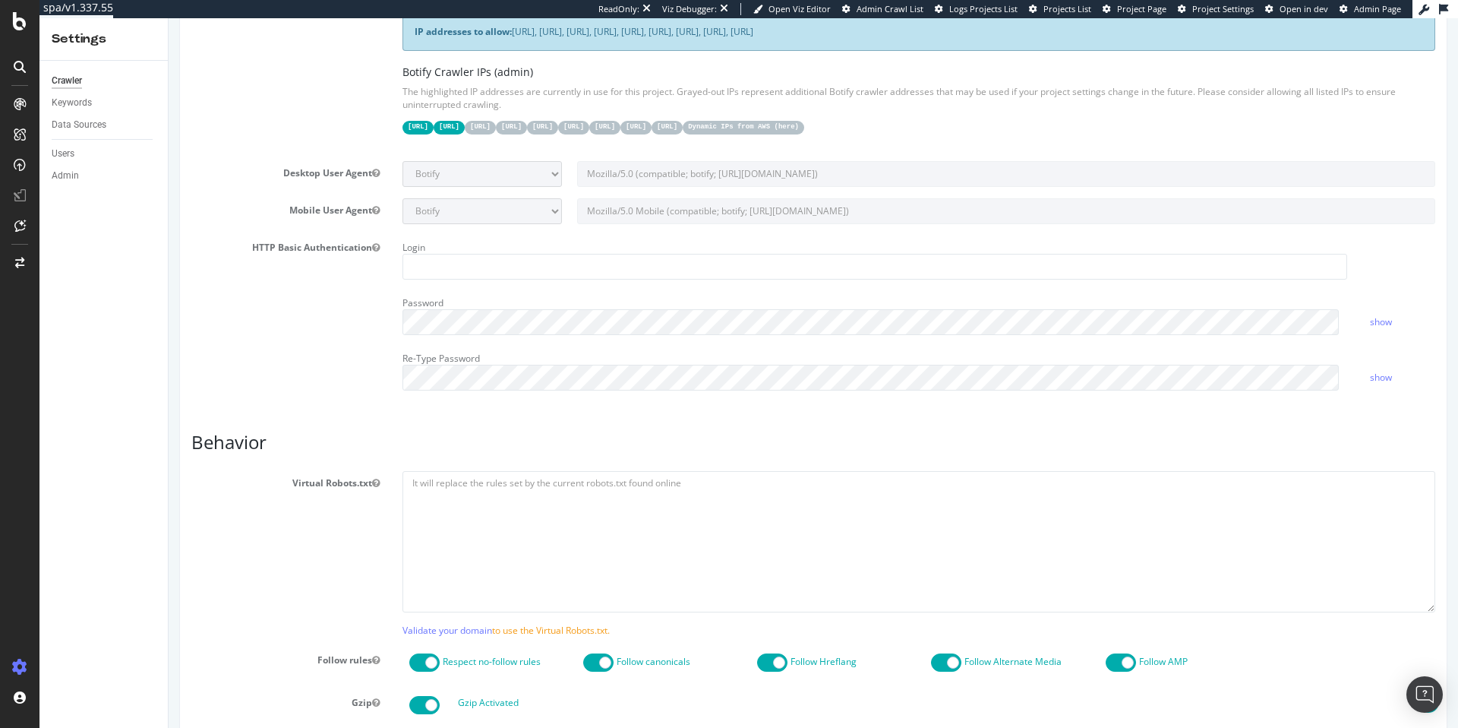
scroll to position [0, 0]
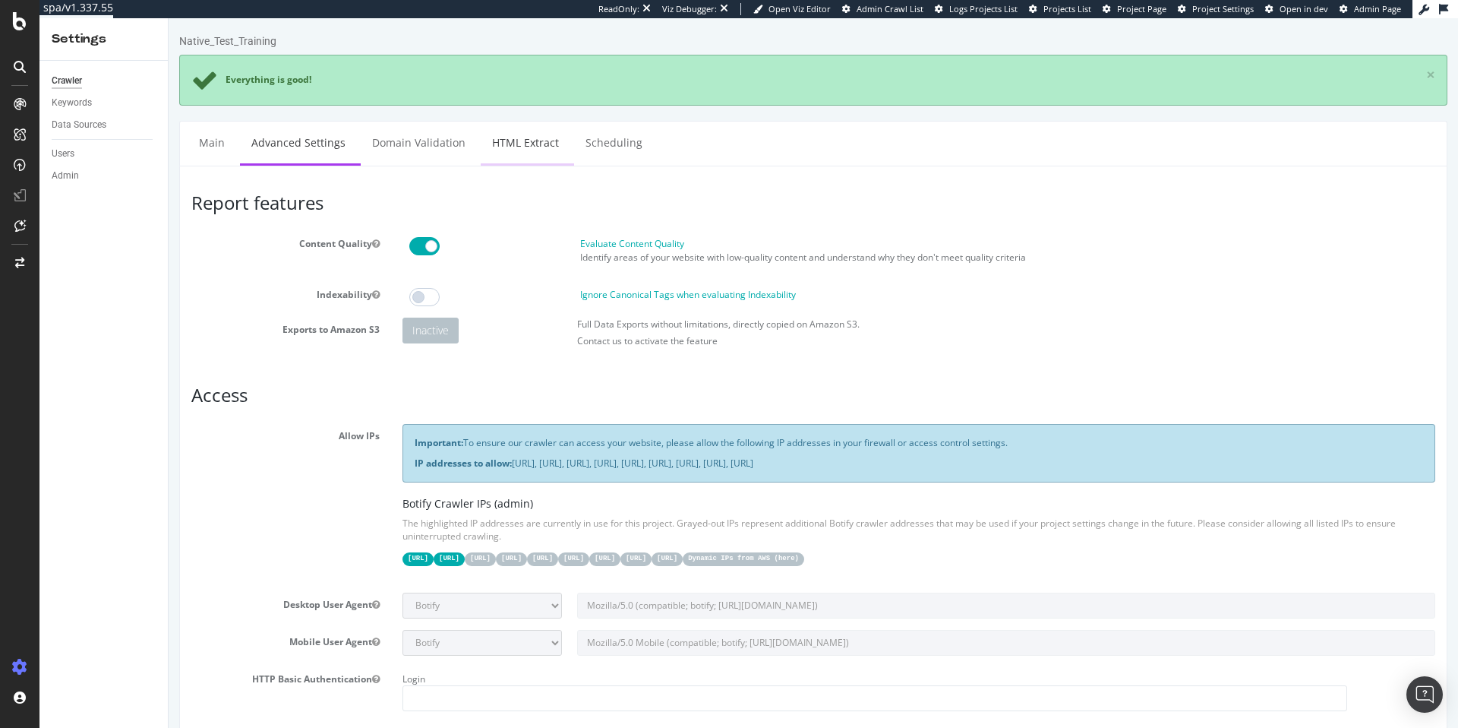
click at [532, 139] on link "HTML Extract" at bounding box center [526, 143] width 90 height 42
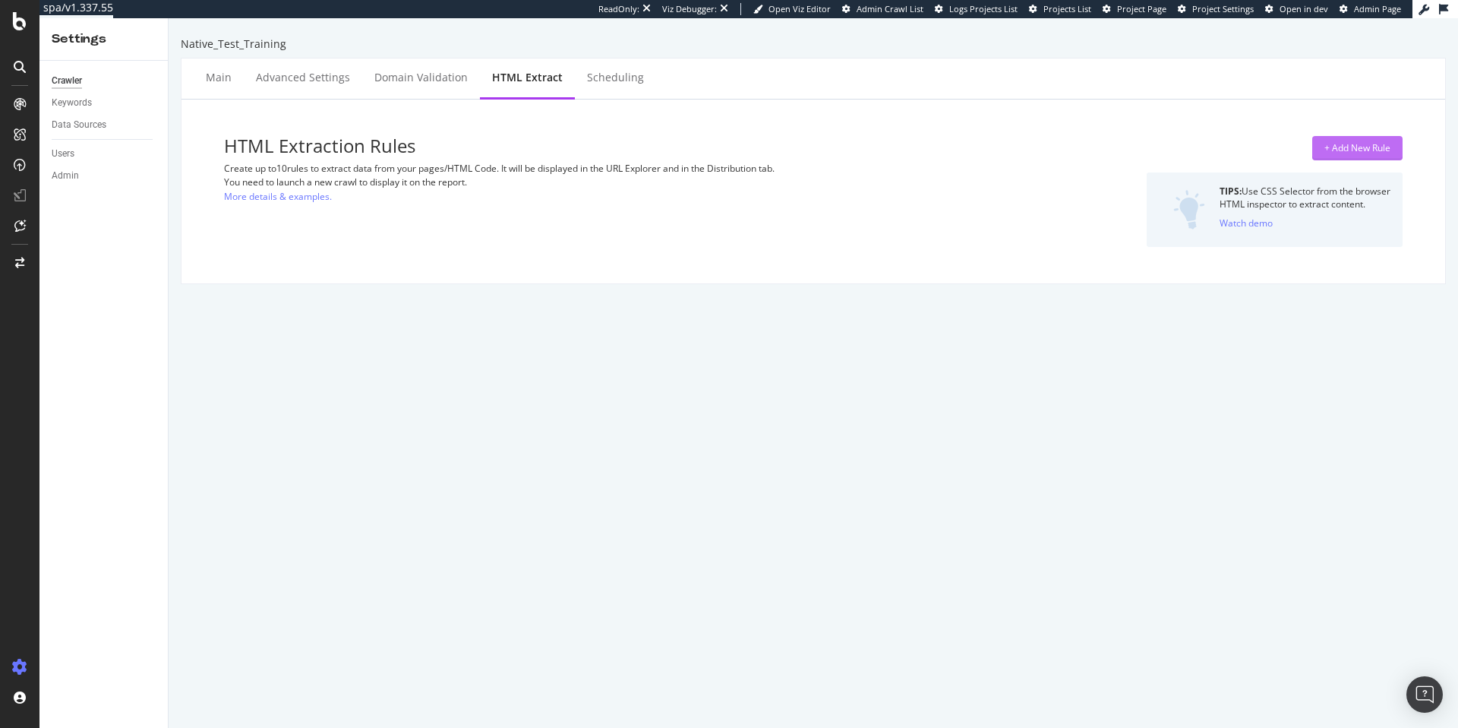
click at [1324, 144] on div "+ Add New Rule" at bounding box center [1357, 147] width 66 height 13
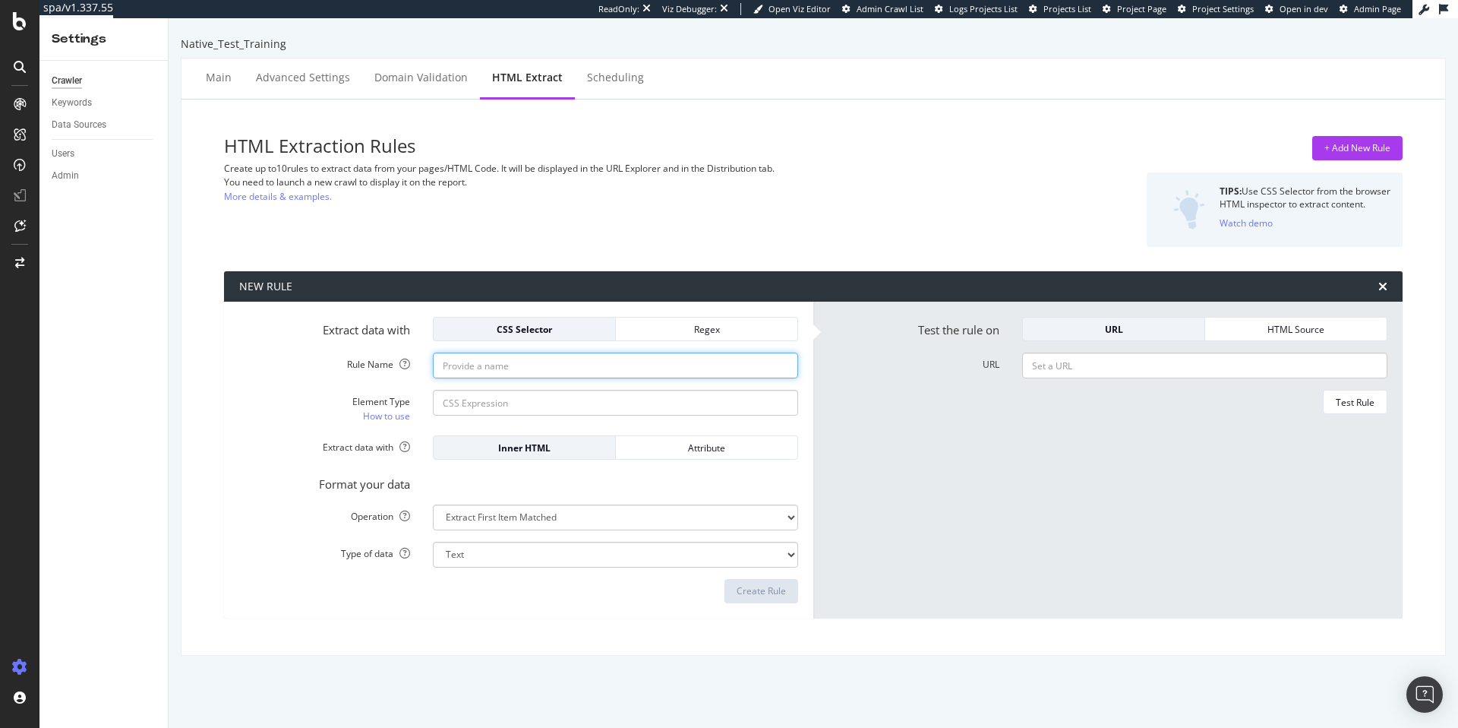
click at [458, 363] on input "Rule Name" at bounding box center [615, 365] width 365 height 26
click at [516, 366] on input "Rule Name" at bounding box center [615, 365] width 365 height 26
type input "Number_Products"
drag, startPoint x: 513, startPoint y: 402, endPoint x: 507, endPoint y: 419, distance: 17.8
click at [513, 402] on input "Element Type How to use" at bounding box center [615, 403] width 365 height 26
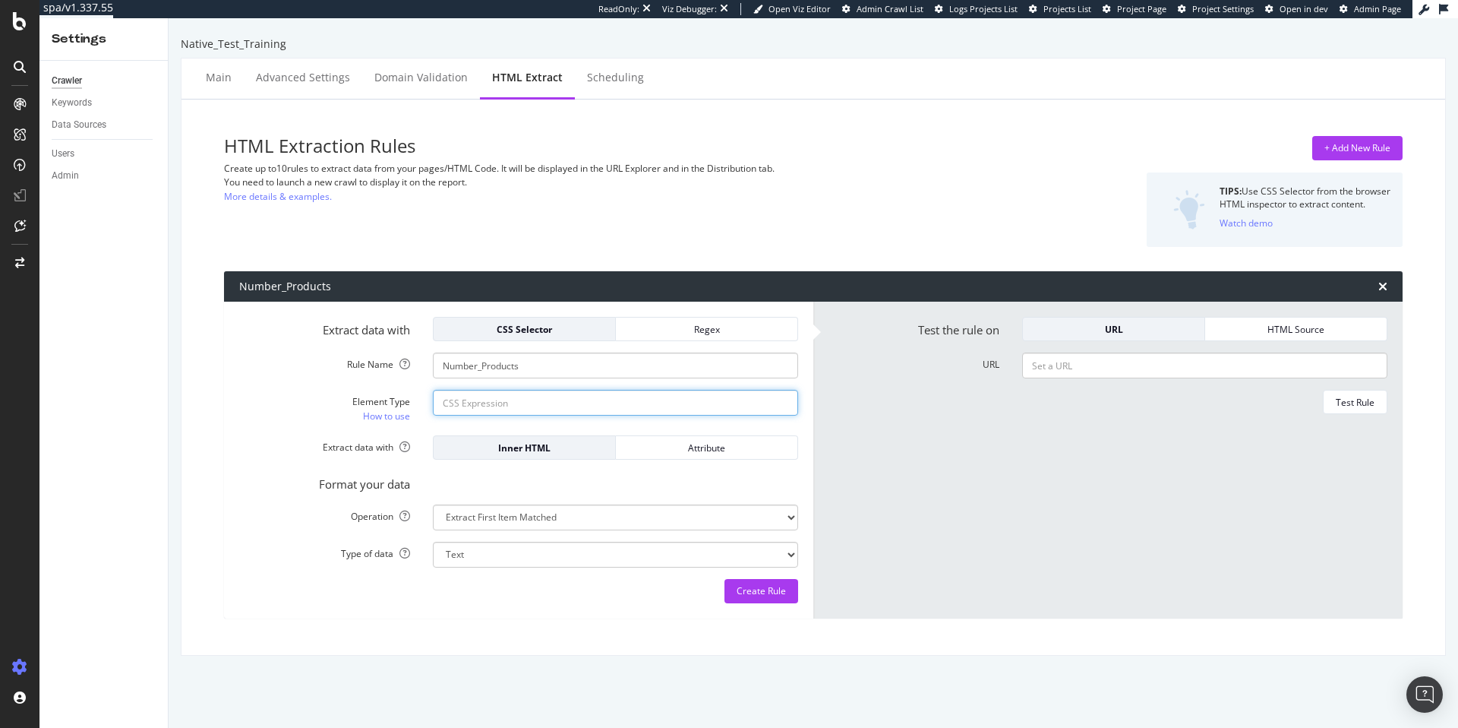
click at [462, 403] on input "Element Type How to use" at bounding box center [615, 403] width 365 height 26
click at [393, 418] on link "How to use" at bounding box center [386, 416] width 47 height 16
click at [605, 79] on div "Scheduling" at bounding box center [615, 77] width 57 height 15
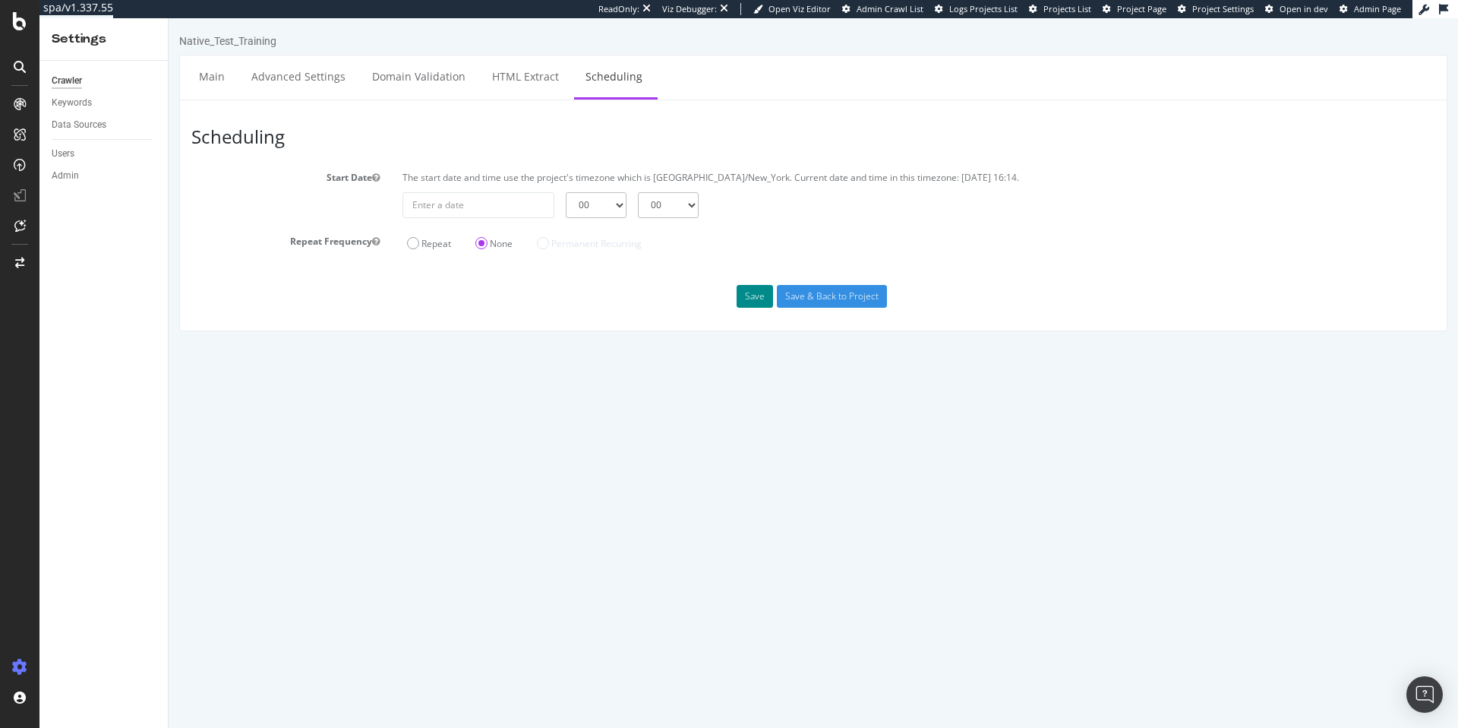
click at [762, 300] on button "Save" at bounding box center [755, 296] width 36 height 23
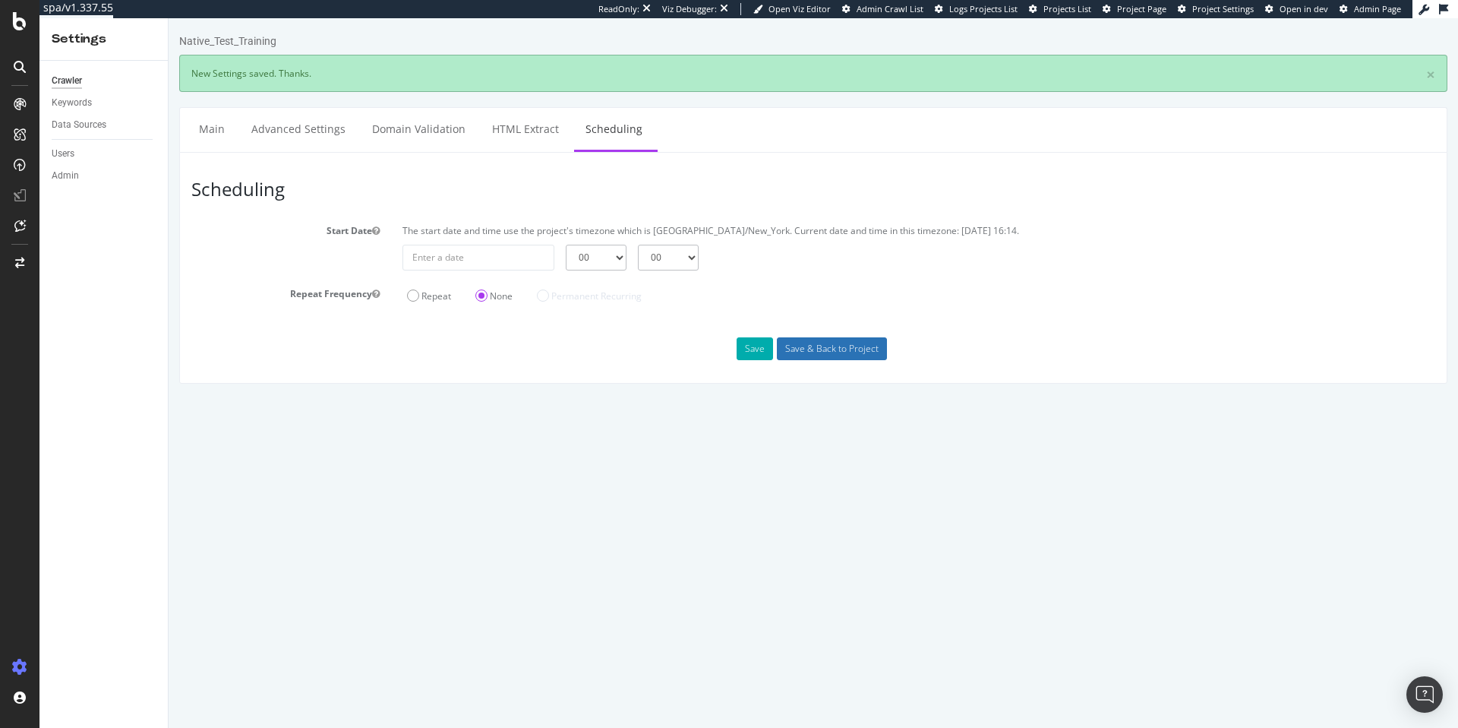
click at [832, 347] on input "Save & Back to Project" at bounding box center [832, 348] width 110 height 23
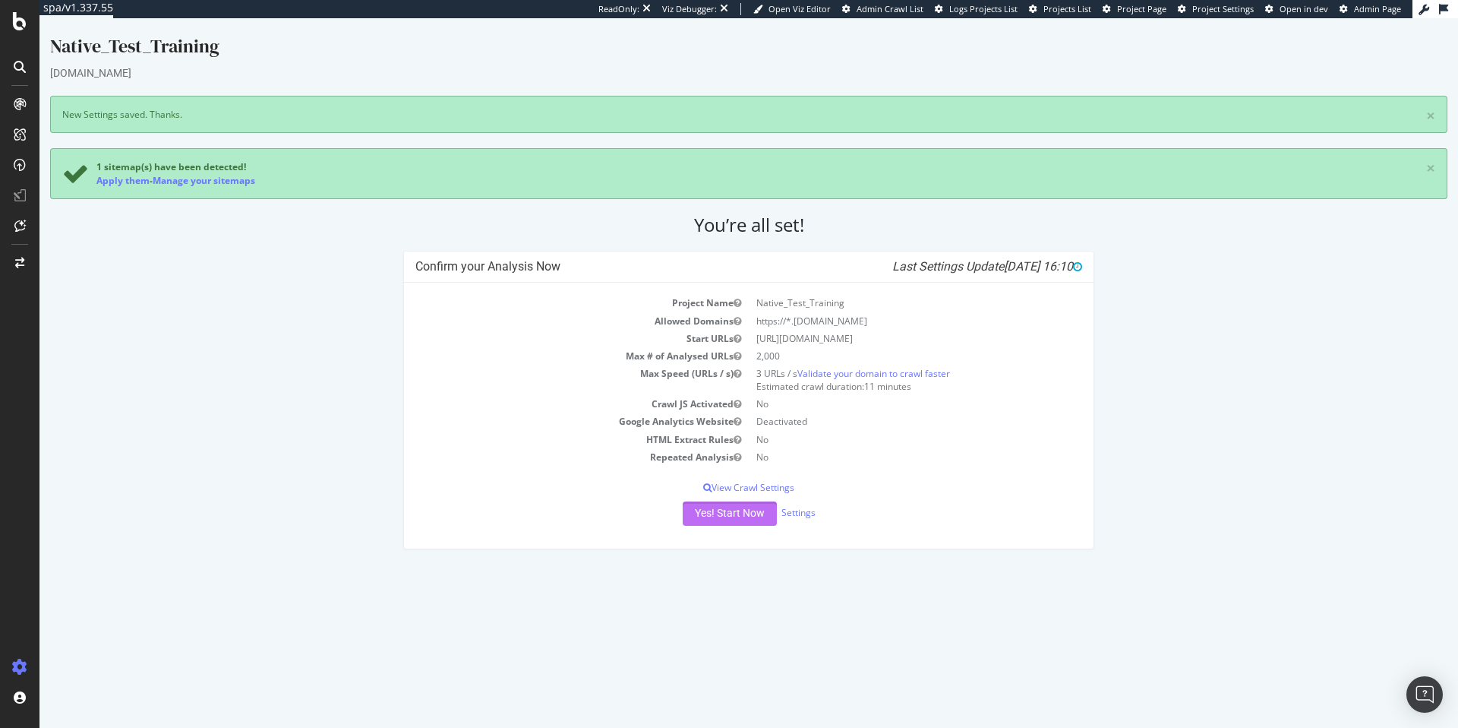
click at [749, 504] on button "Yes! Start Now" at bounding box center [730, 513] width 94 height 24
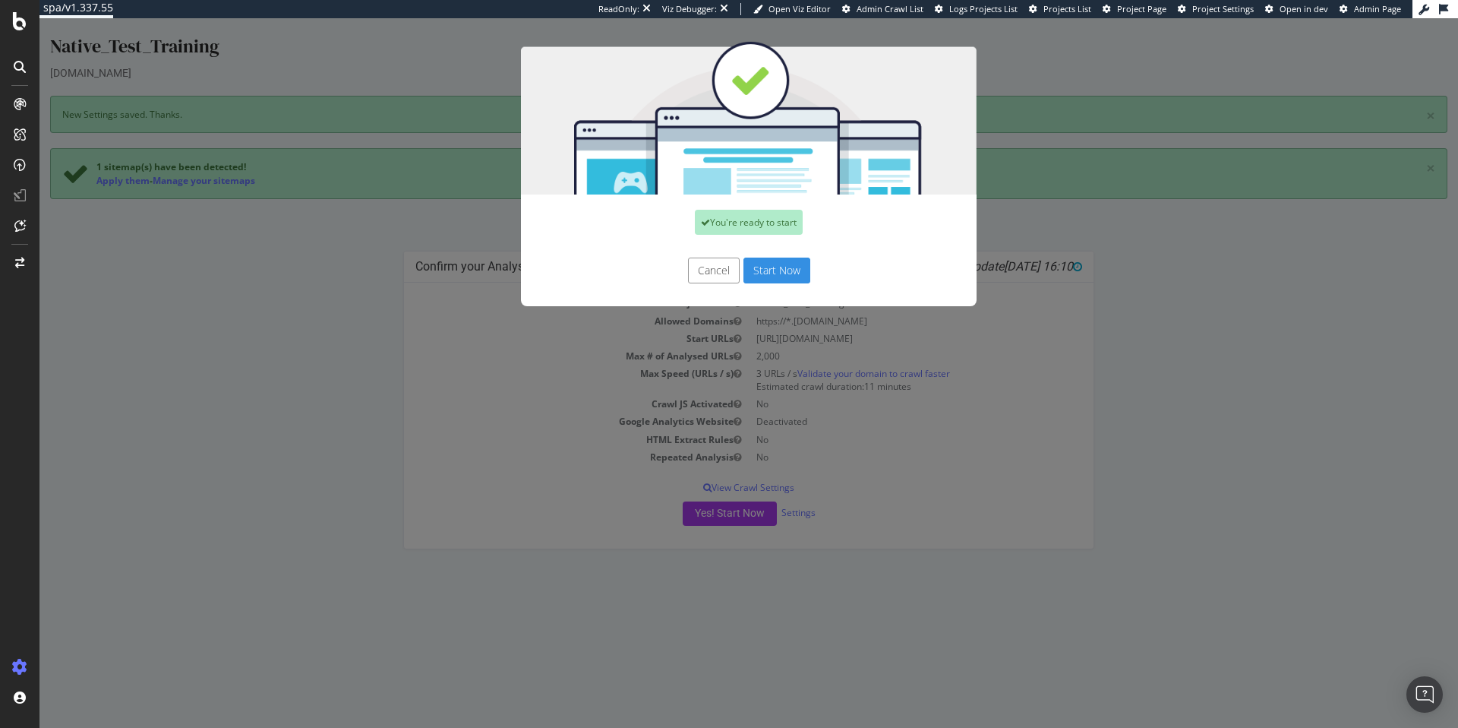
click at [780, 264] on button "Start Now" at bounding box center [776, 270] width 67 height 26
click at [759, 269] on div "Cancel Start Now" at bounding box center [748, 270] width 433 height 26
click at [798, 263] on div "Cancel Start Now" at bounding box center [748, 270] width 433 height 26
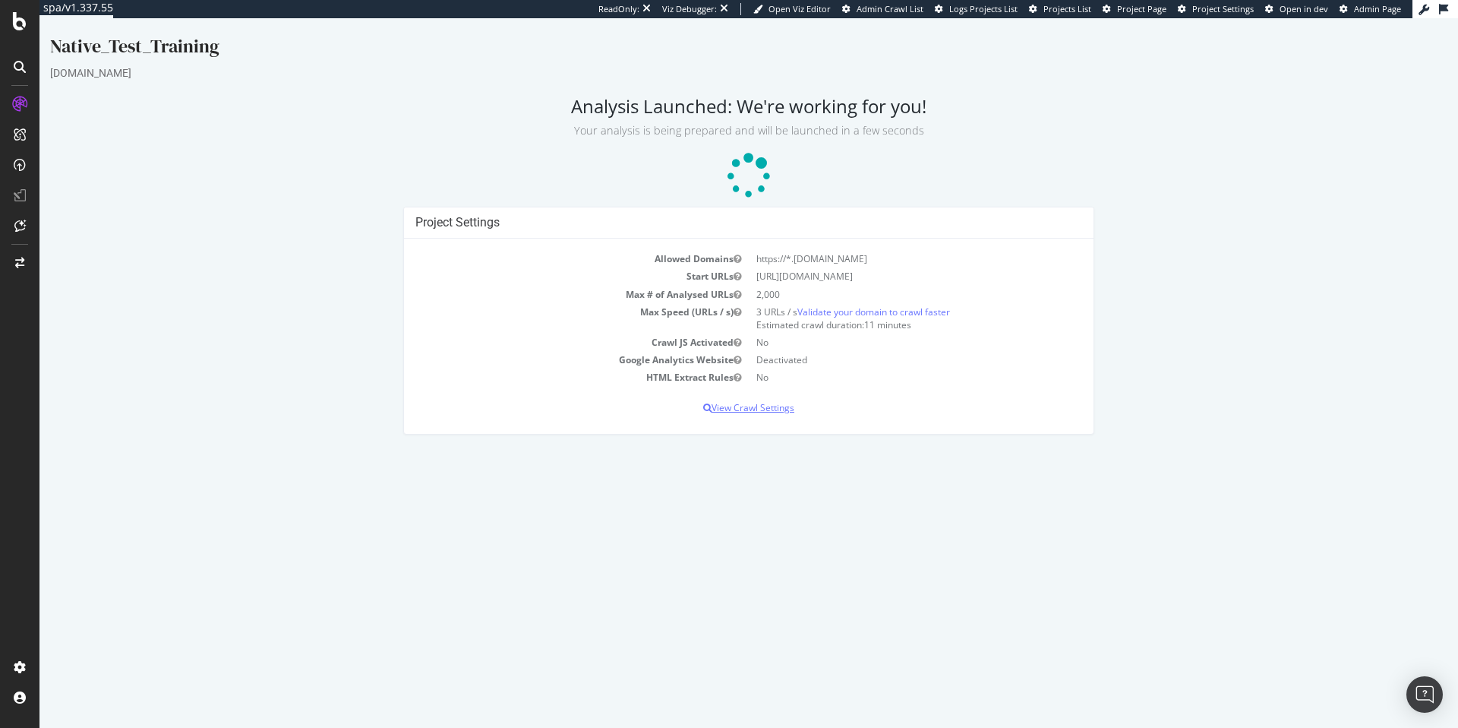
click at [766, 406] on p "View Crawl Settings" at bounding box center [748, 407] width 667 height 13
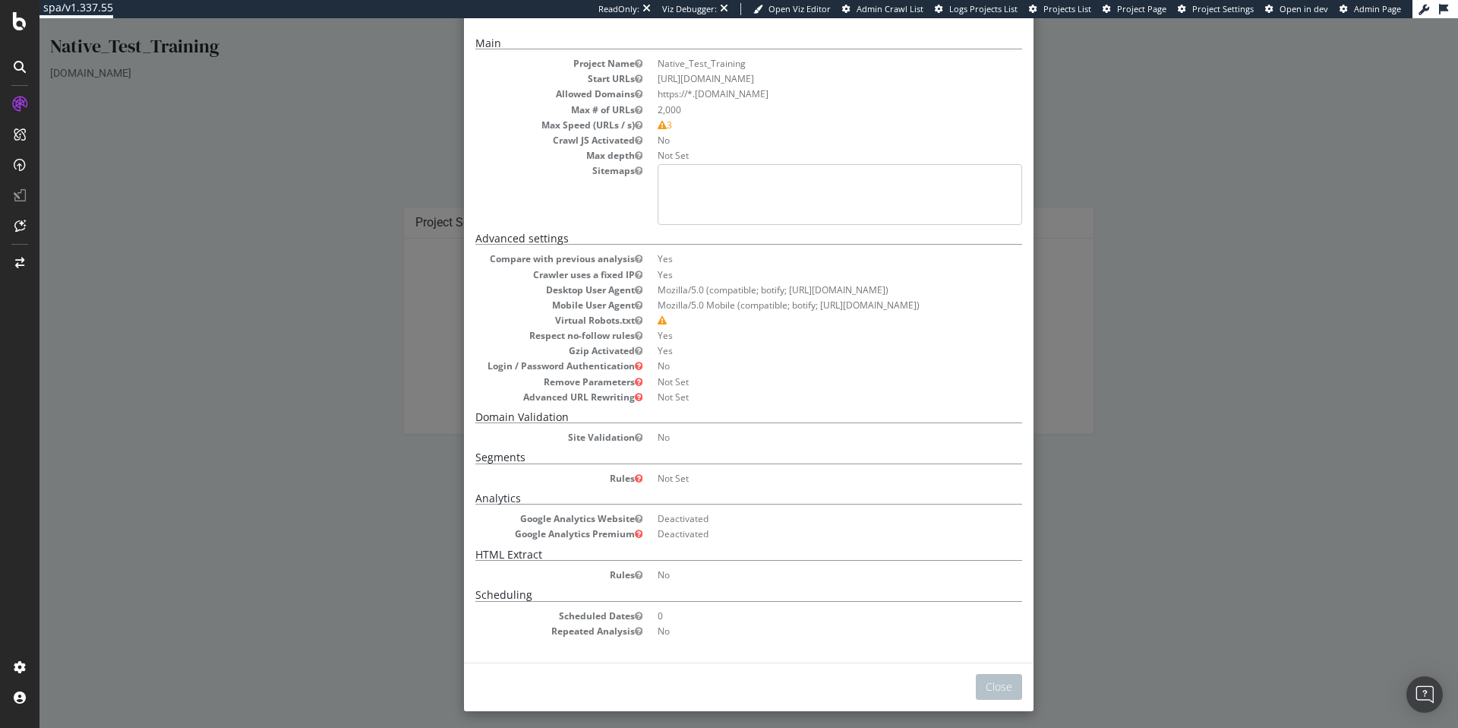
scroll to position [68, 0]
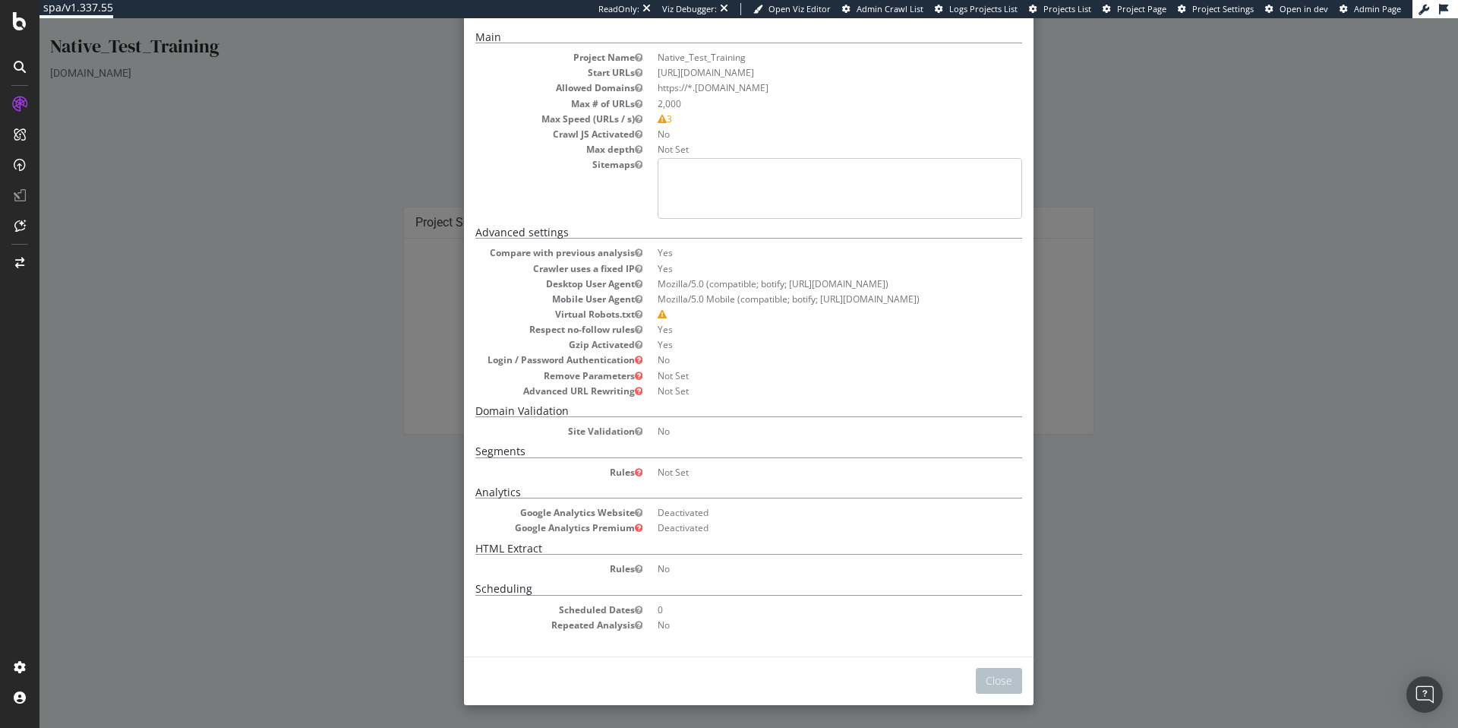
click at [635, 472] on icon at bounding box center [639, 472] width 8 height 9
click at [1008, 674] on button "Close" at bounding box center [999, 681] width 46 height 26
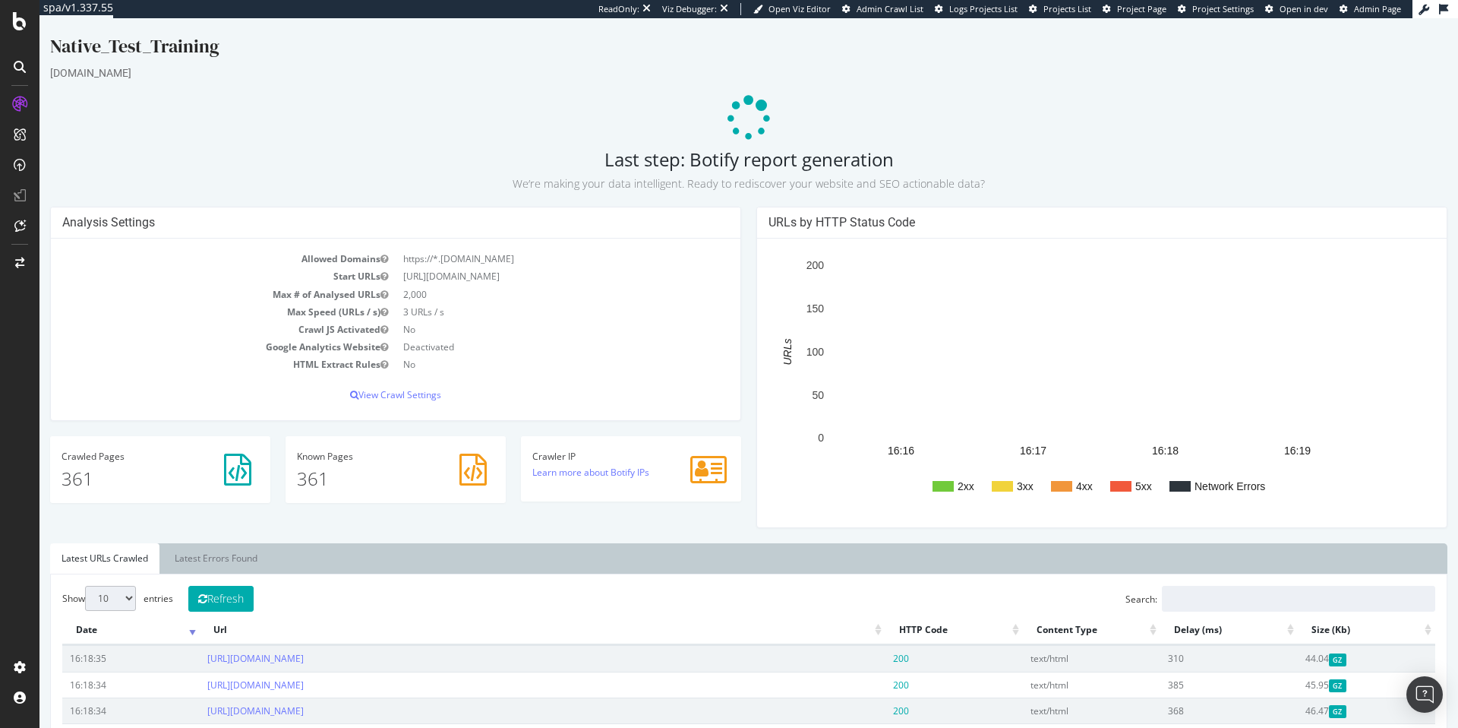
scroll to position [0, 0]
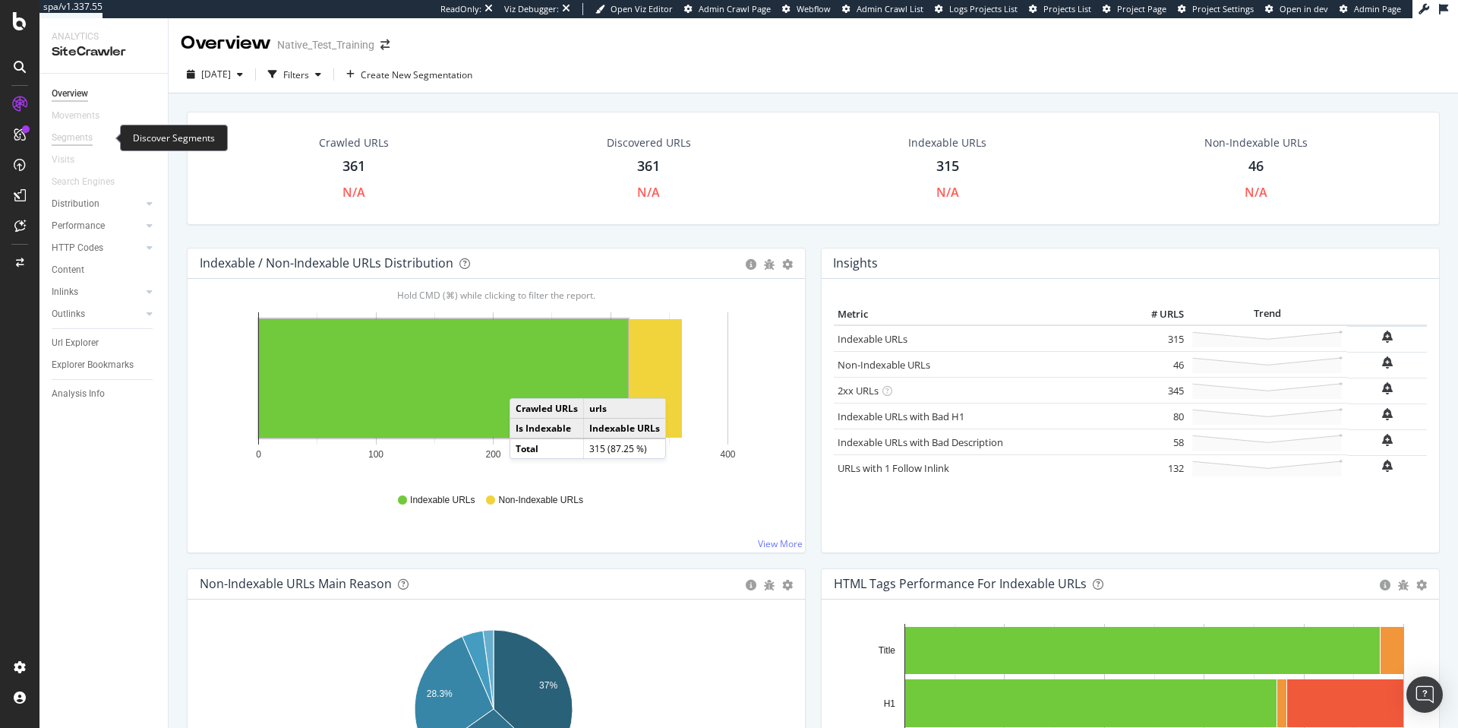
click at [69, 137] on div "Segments" at bounding box center [72, 138] width 41 height 16
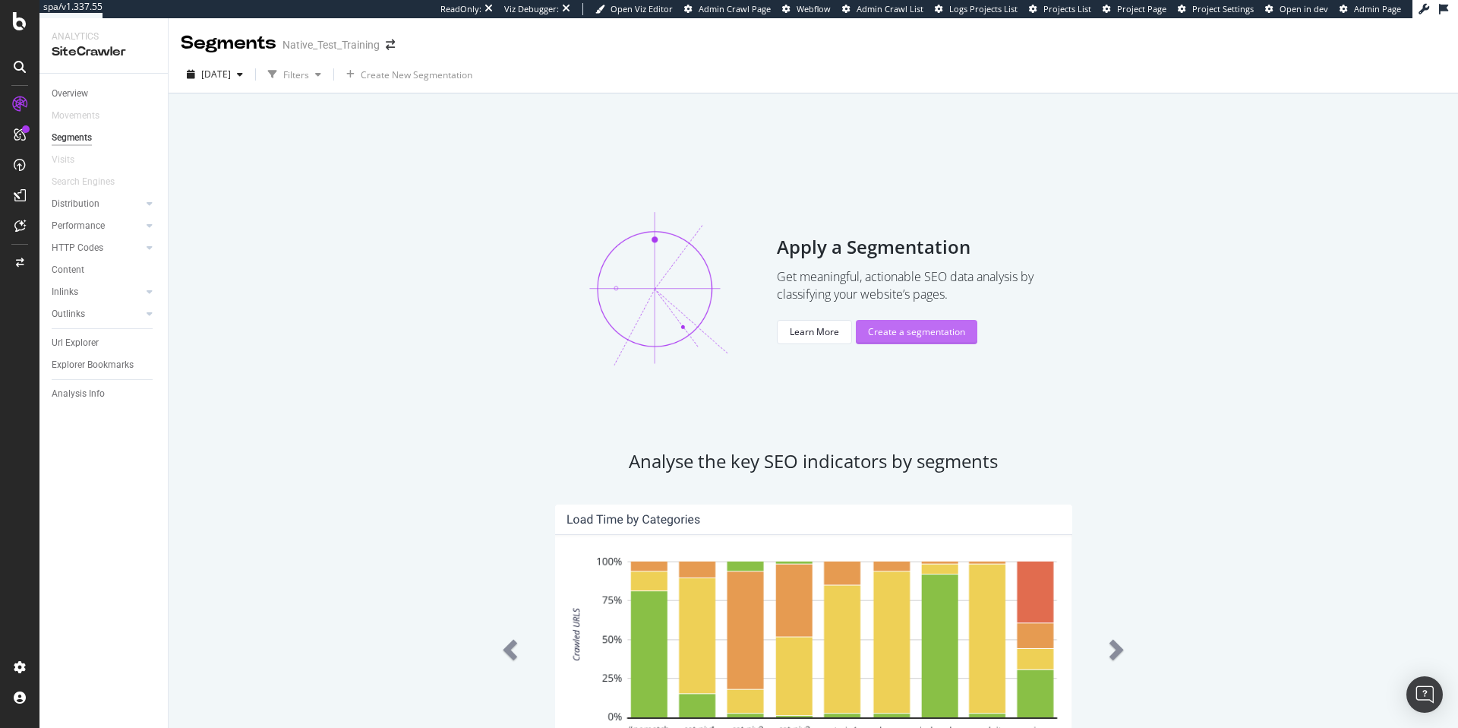
click at [911, 340] on div "Create a segmentation" at bounding box center [916, 331] width 97 height 23
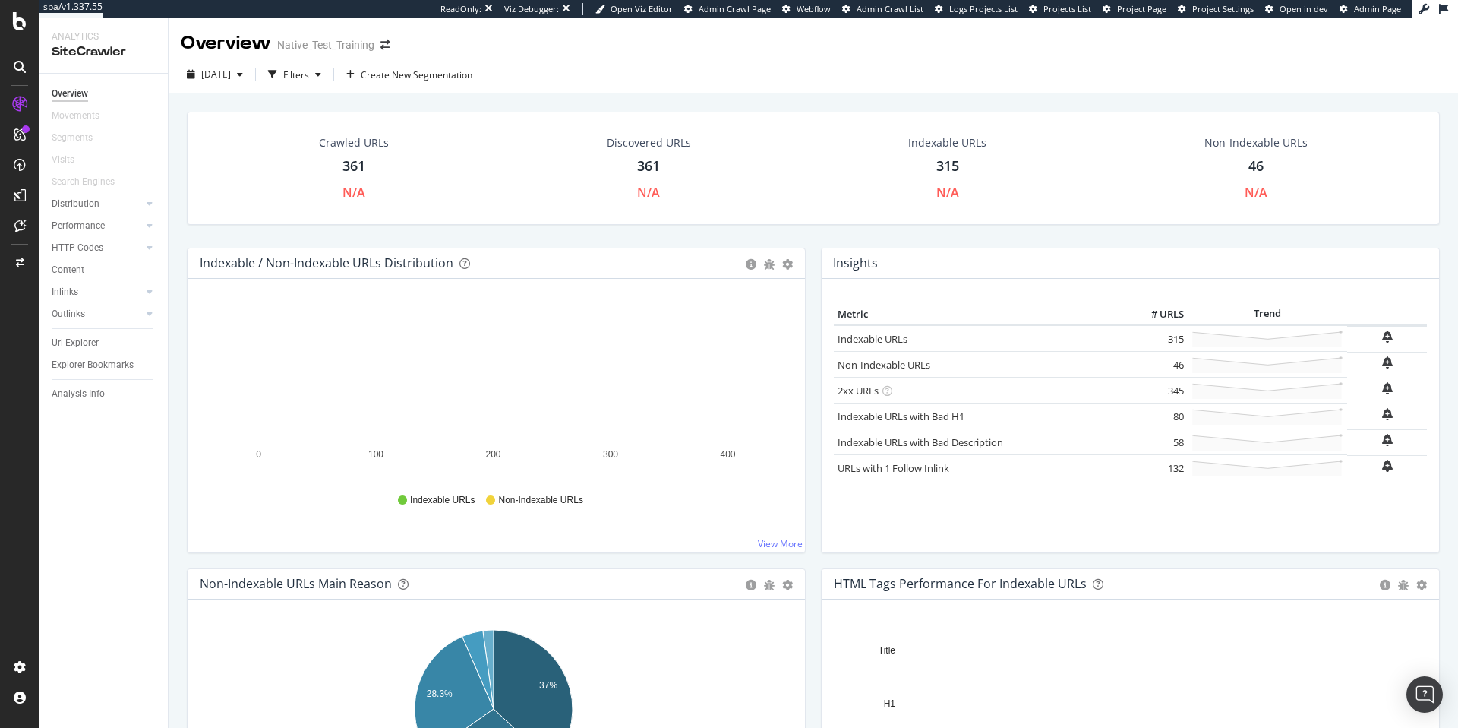
scroll to position [298, 0]
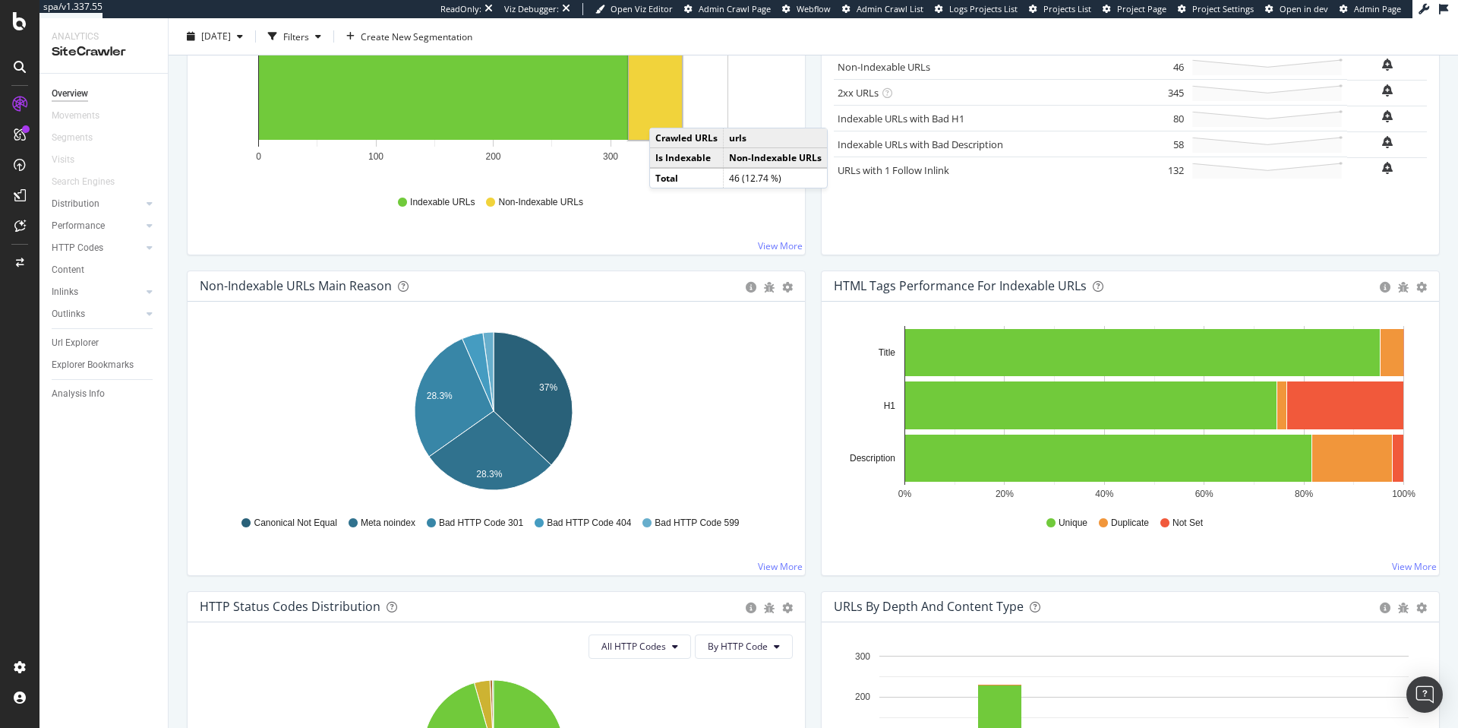
click at [664, 112] on rect "A chart." at bounding box center [655, 80] width 53 height 118
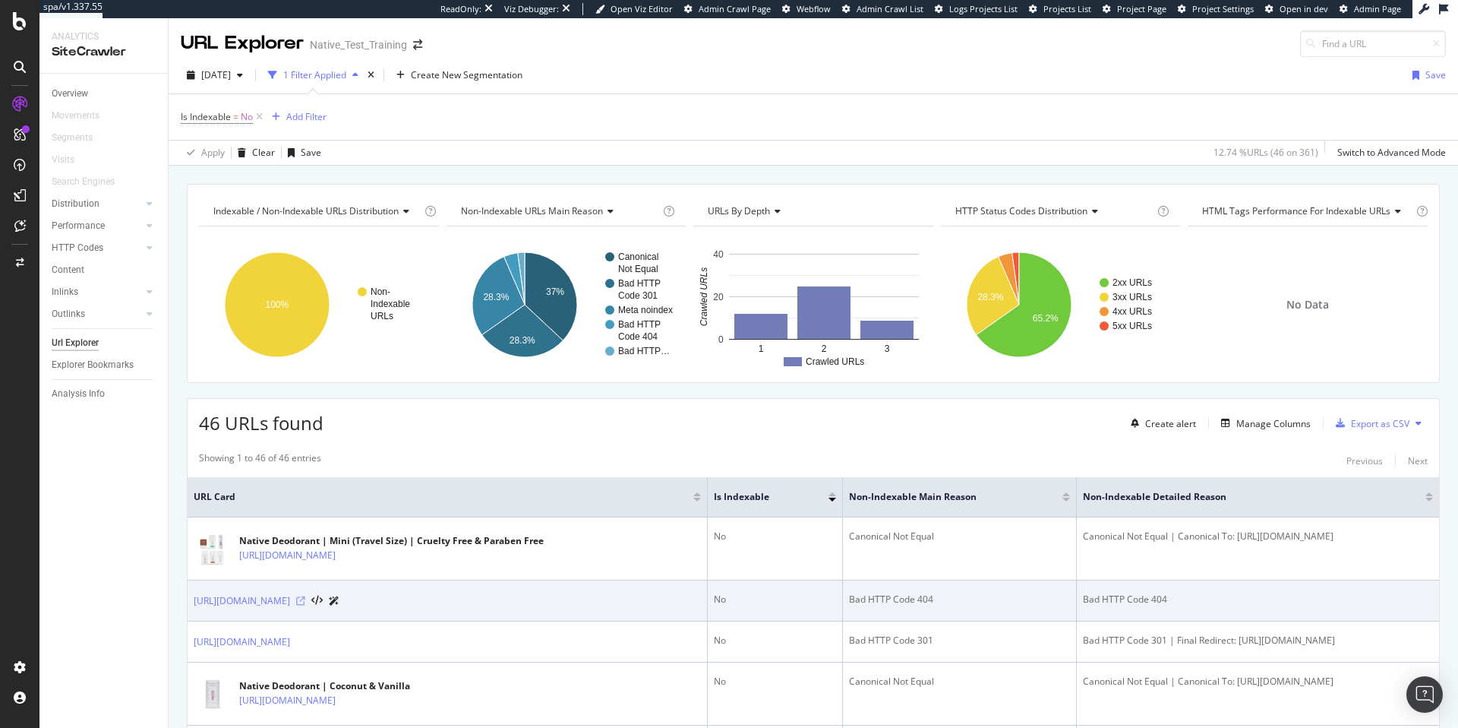
click at [305, 603] on icon at bounding box center [300, 600] width 9 height 9
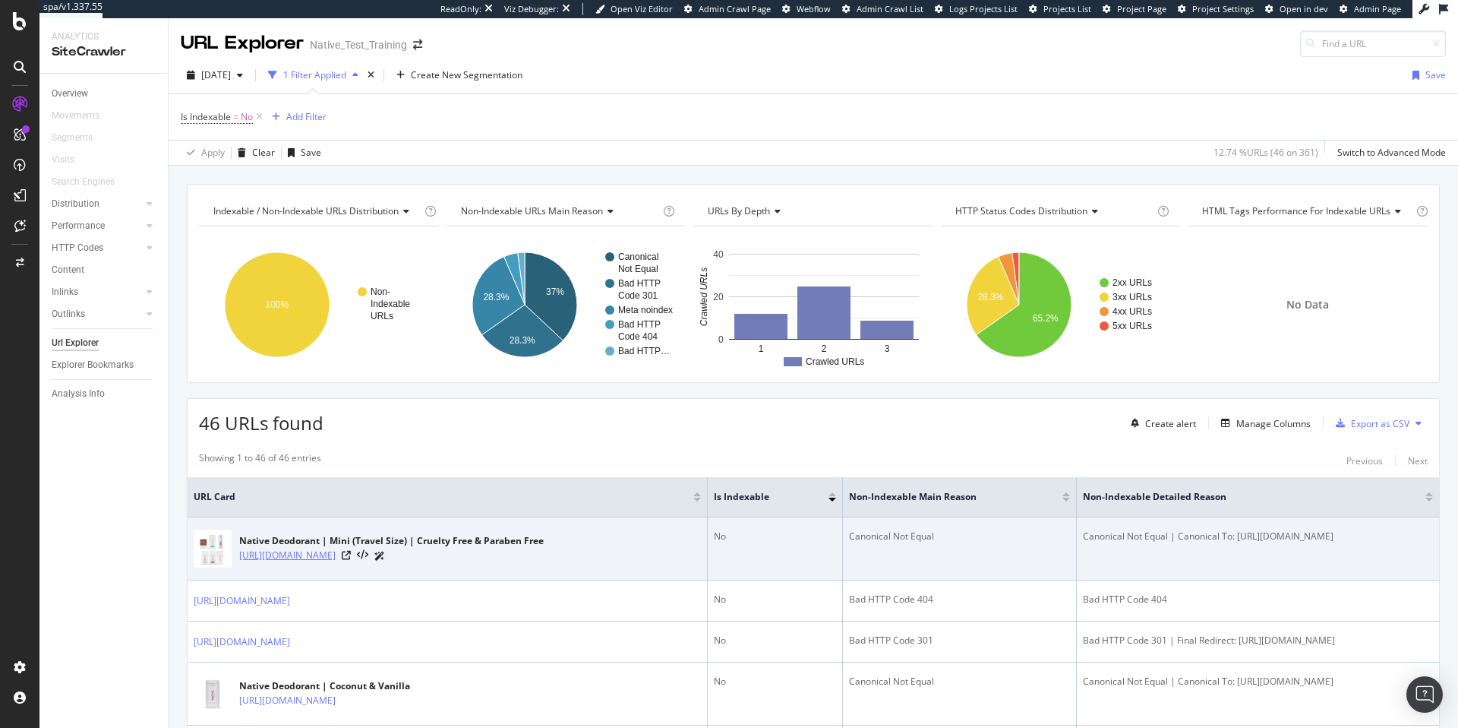
click at [336, 556] on link "[URL][DOMAIN_NAME]" at bounding box center [287, 555] width 96 height 15
click at [351, 555] on icon at bounding box center [346, 555] width 9 height 9
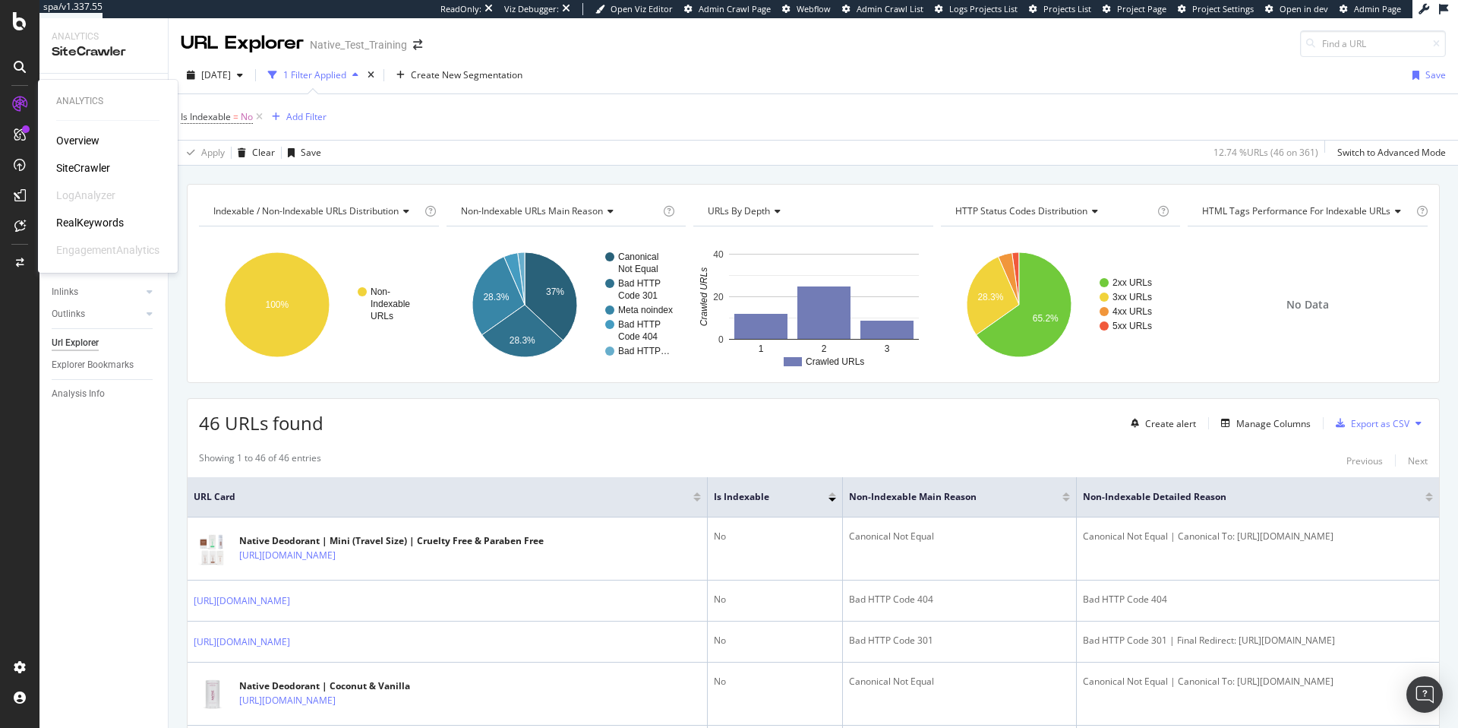
click at [96, 228] on div "RealKeywords" at bounding box center [90, 222] width 68 height 15
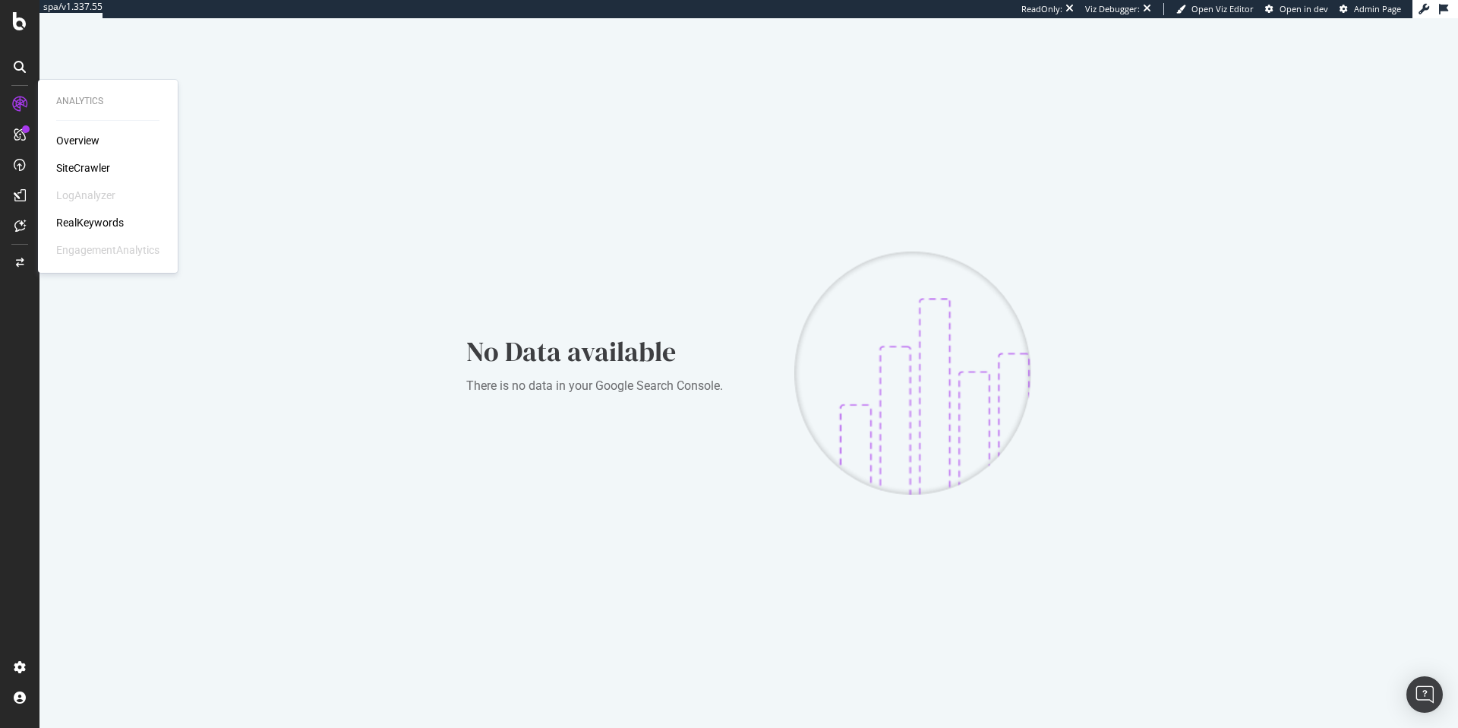
click at [27, 103] on icon at bounding box center [19, 103] width 15 height 15
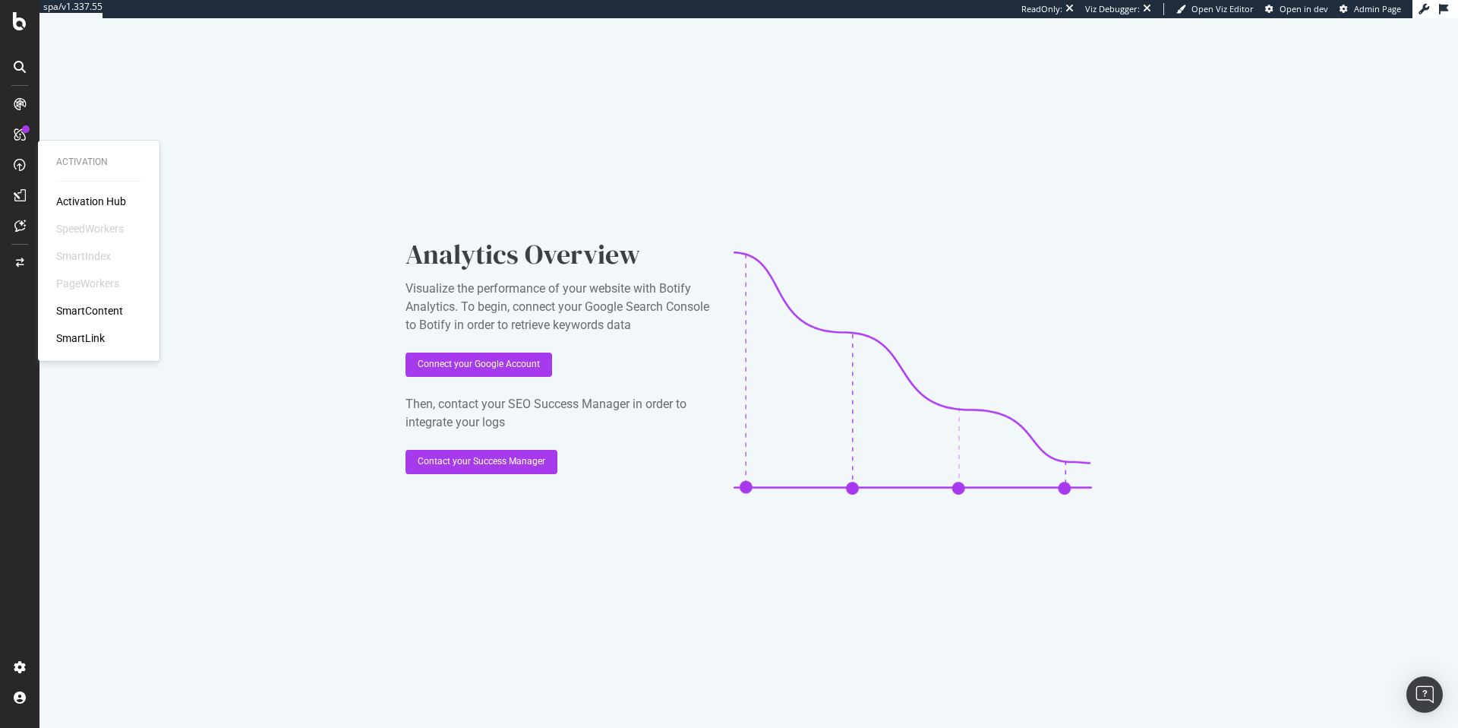
click at [85, 312] on div "SmartContent" at bounding box center [89, 310] width 67 height 15
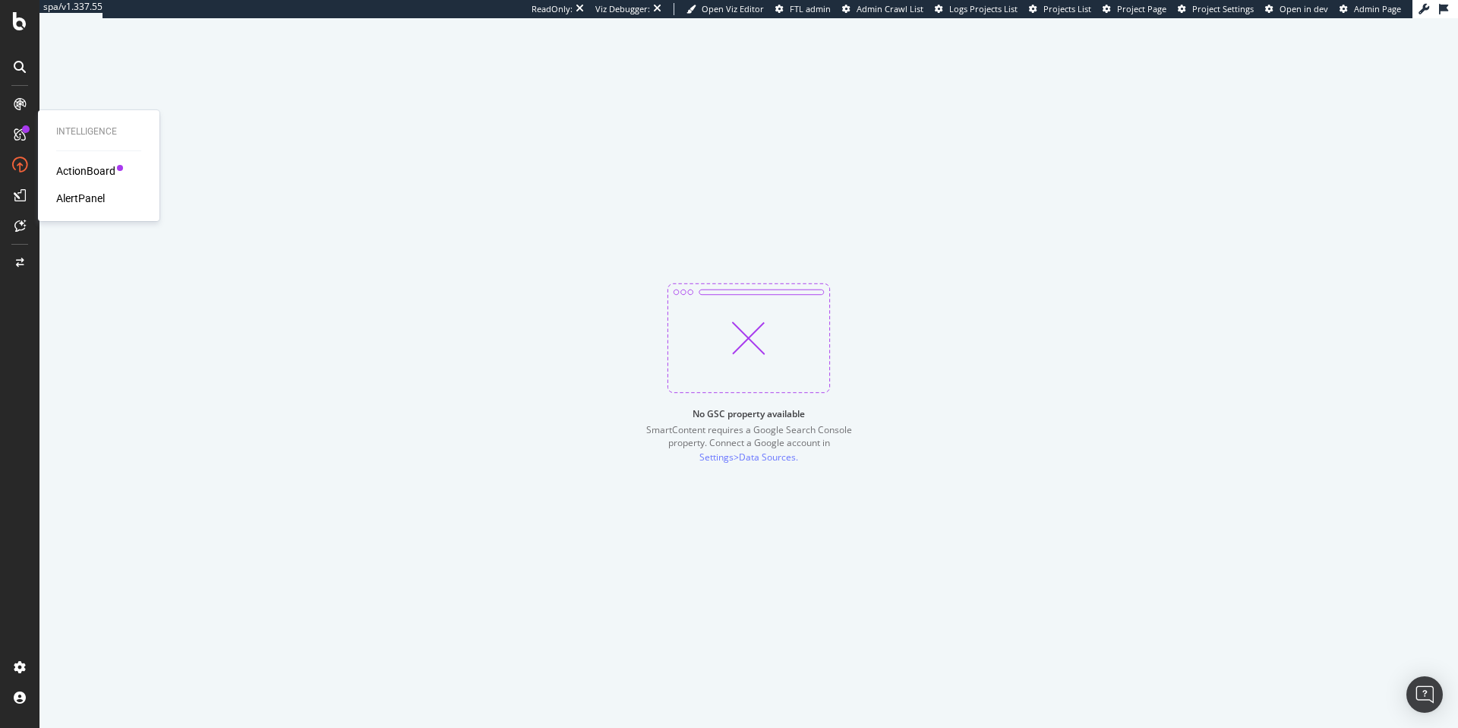
click at [108, 170] on div "ActionBoard" at bounding box center [85, 170] width 59 height 15
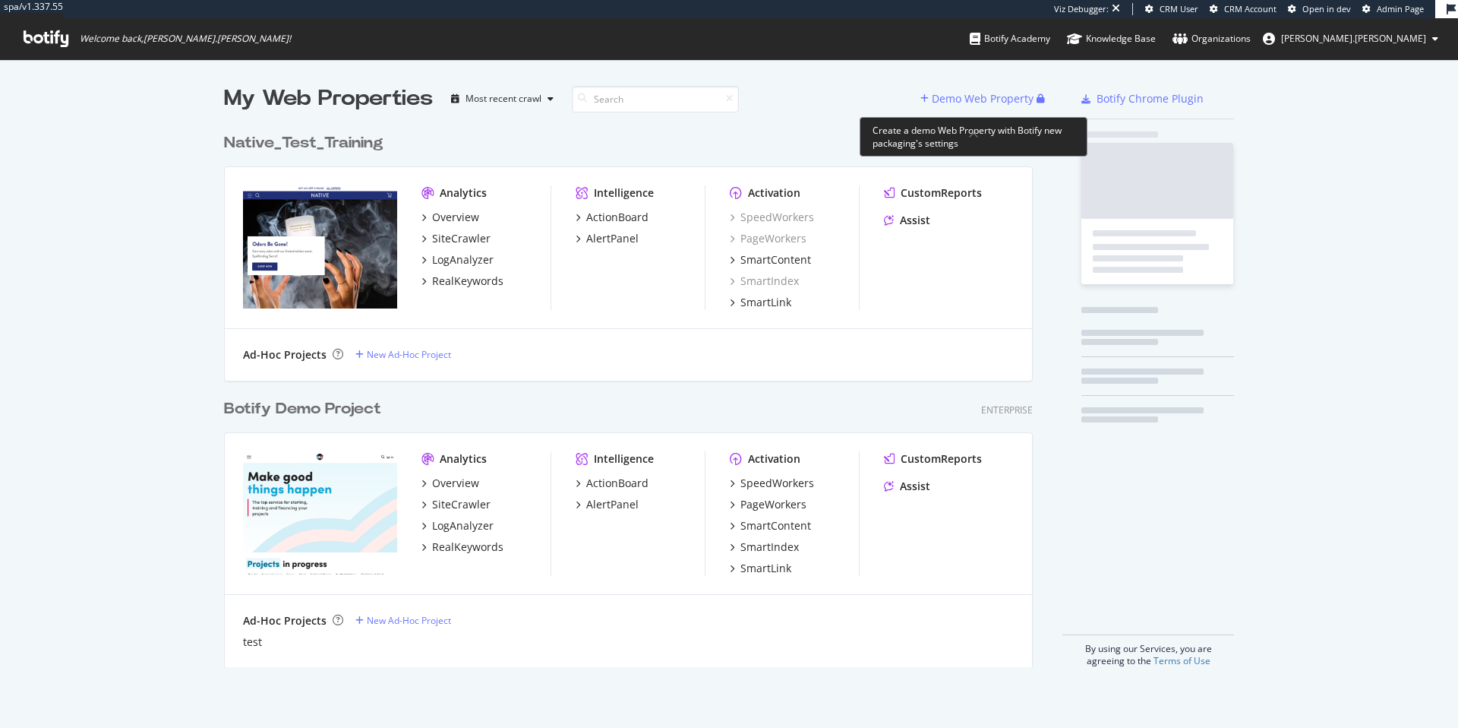
scroll to position [716, 1435]
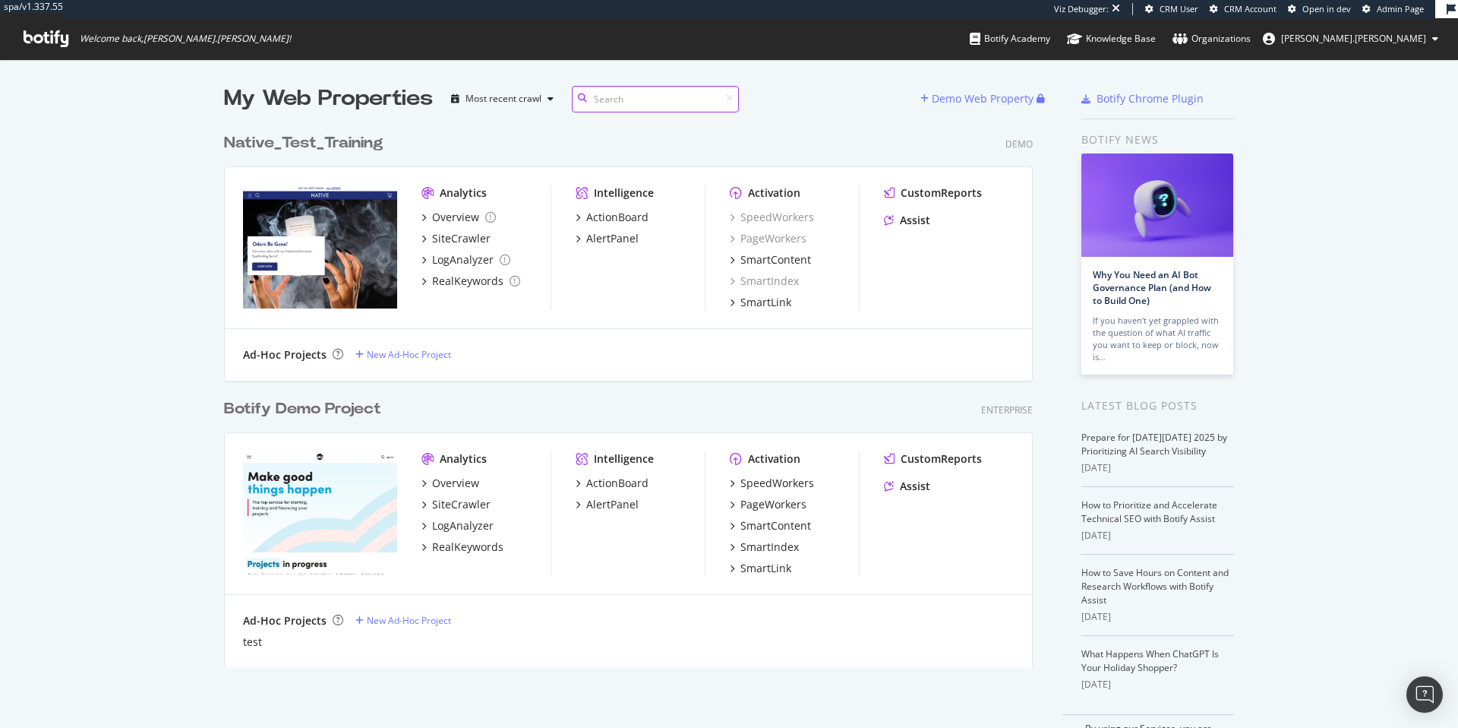
scroll to position [391, 0]
